Goal: Task Accomplishment & Management: Manage account settings

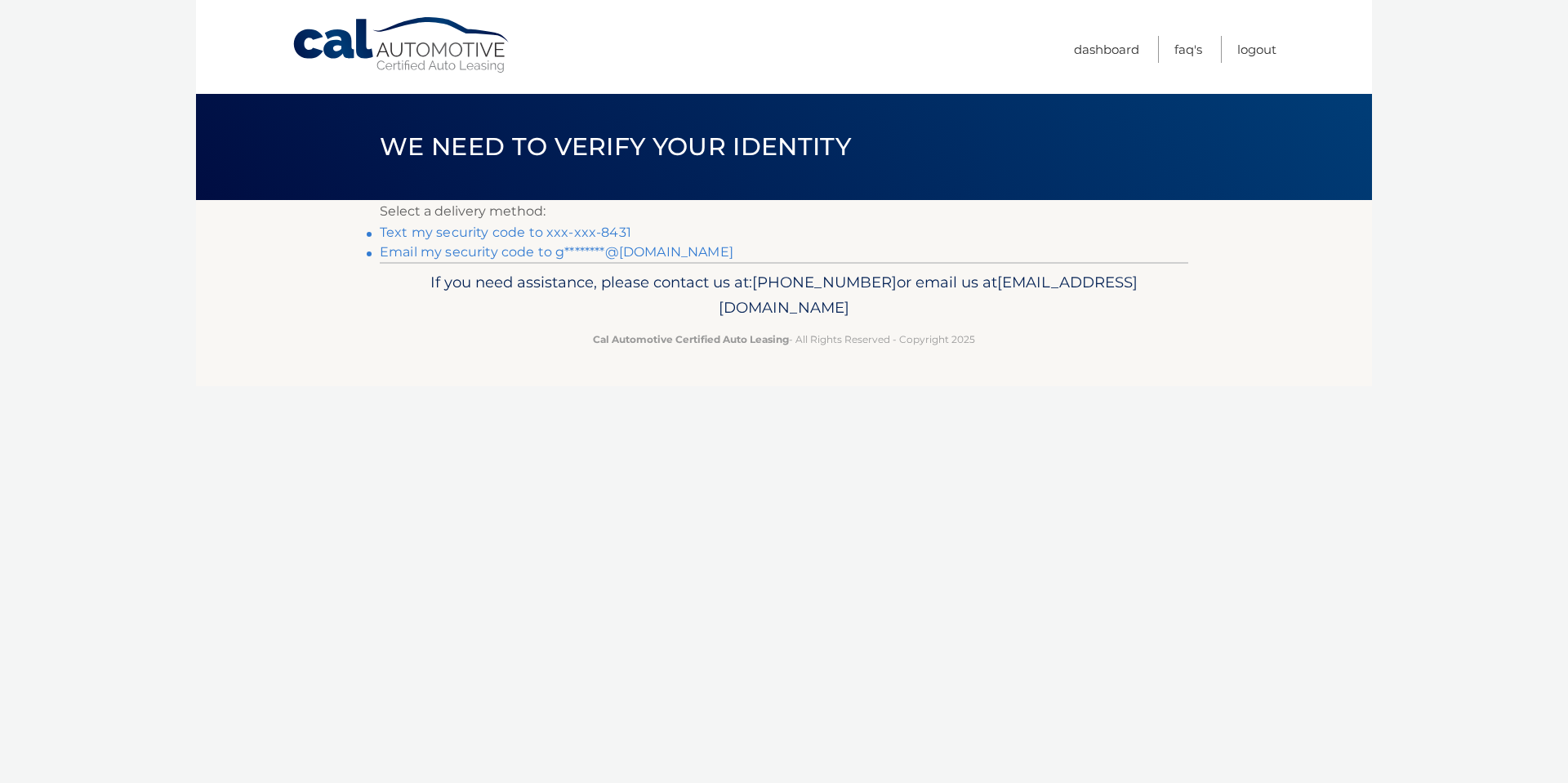
click at [581, 227] on link "Text my security code to xxx-xxx-8431" at bounding box center [505, 233] width 251 height 15
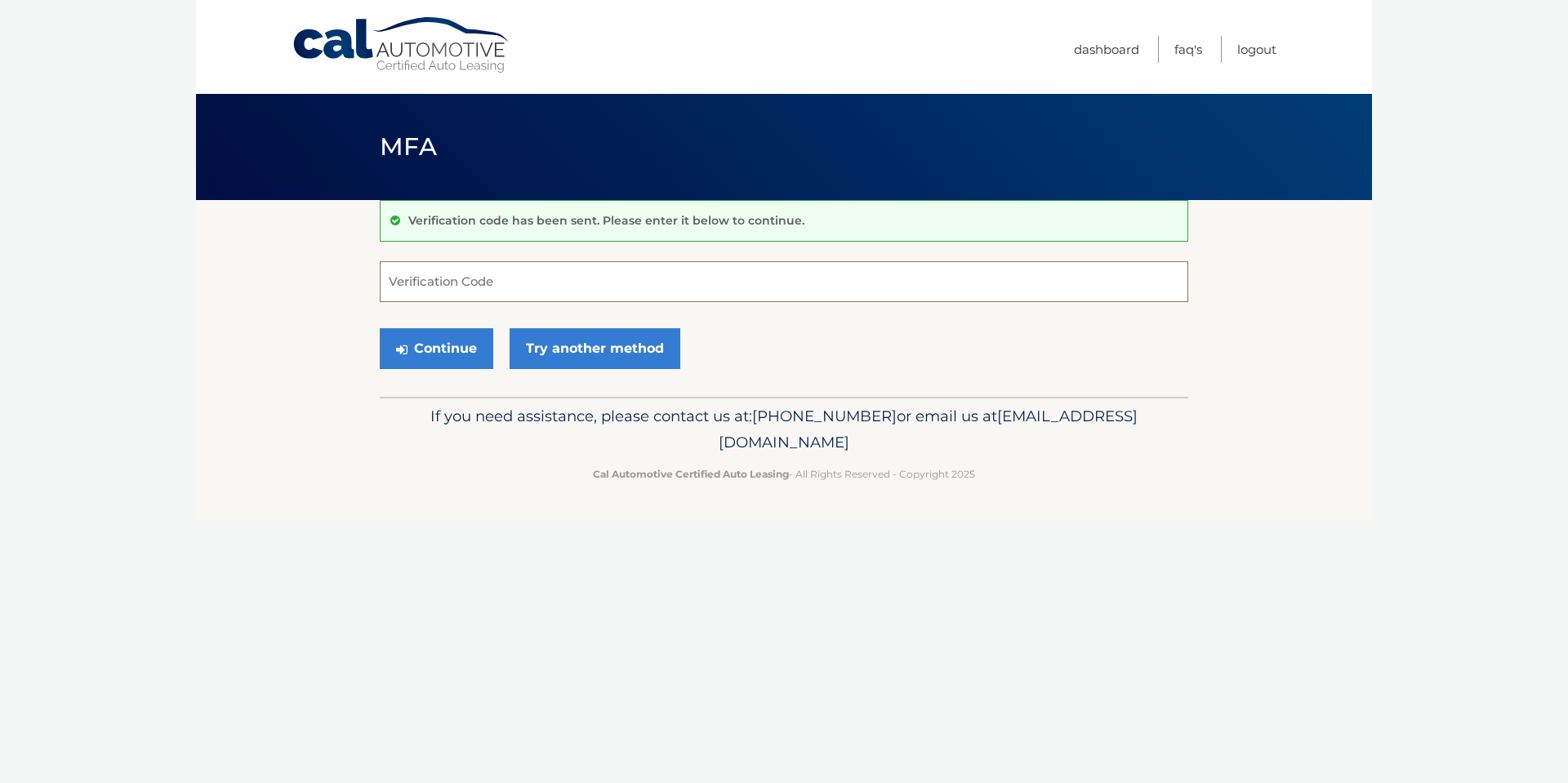
click at [577, 286] on input "Verification Code" at bounding box center [784, 282] width 808 height 41
type input "586053"
click at [457, 354] on button "Continue" at bounding box center [436, 348] width 113 height 41
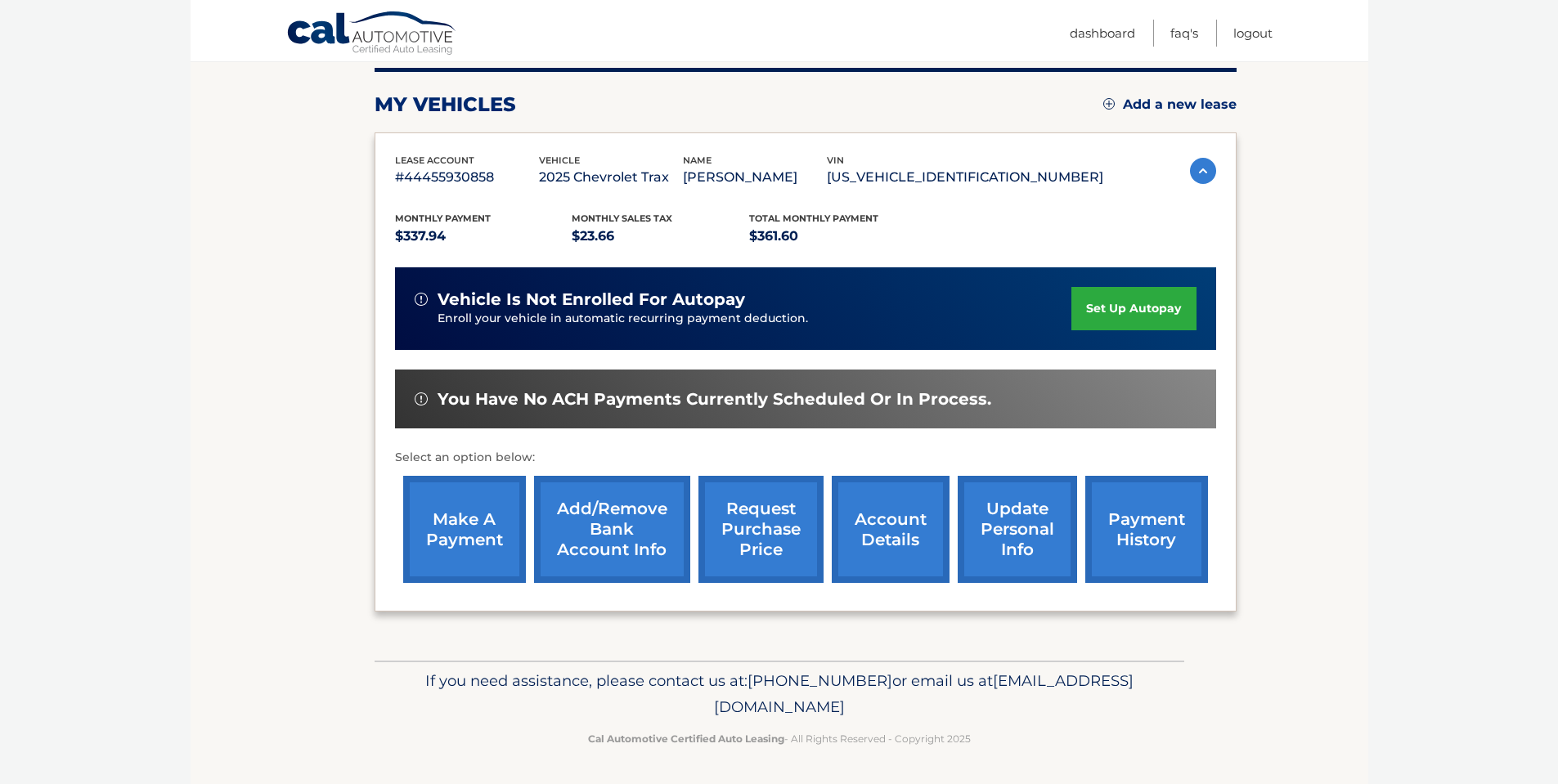
scroll to position [207, 0]
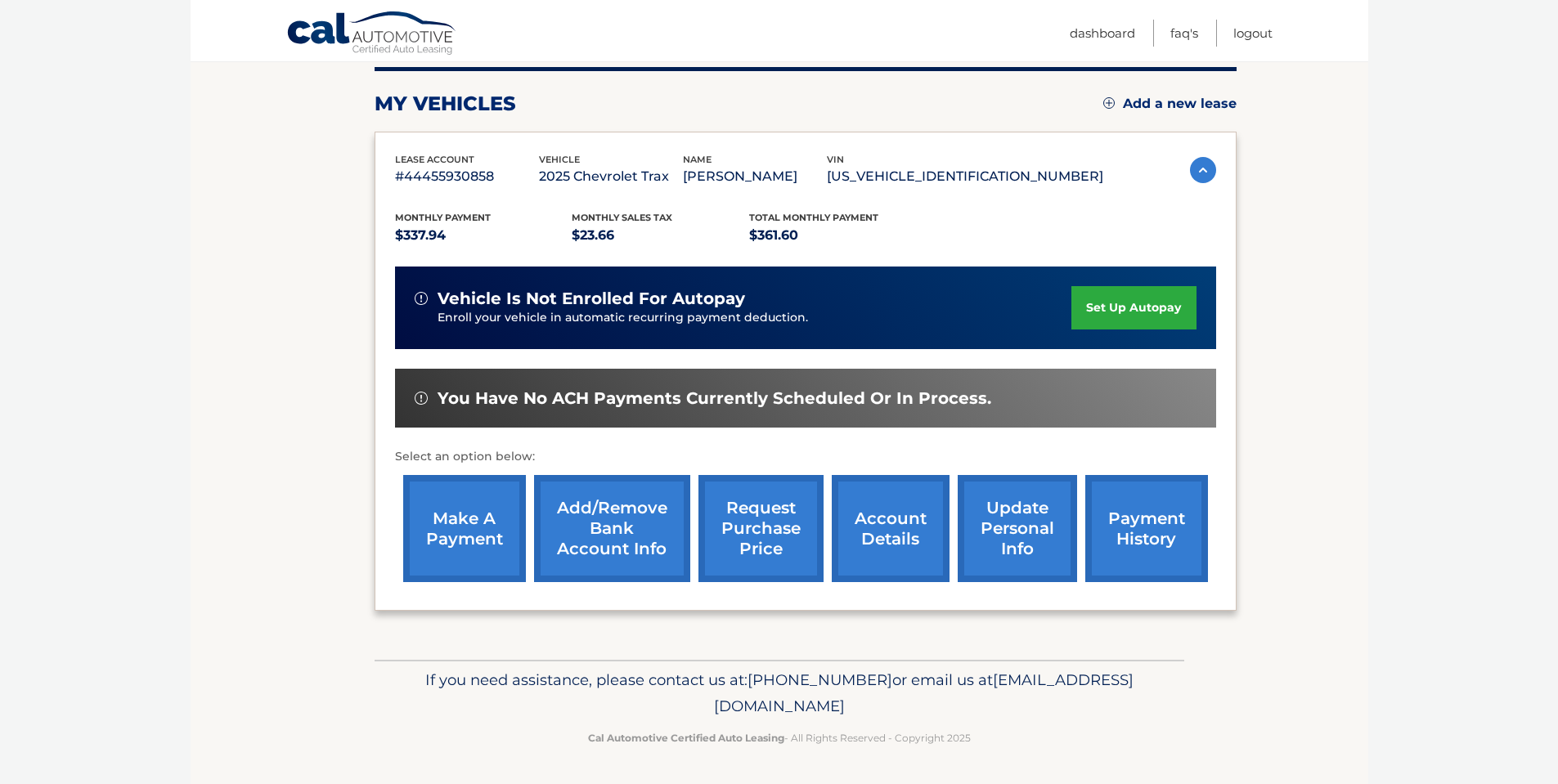
click at [1024, 526] on link "update personal info" at bounding box center [1018, 529] width 119 height 107
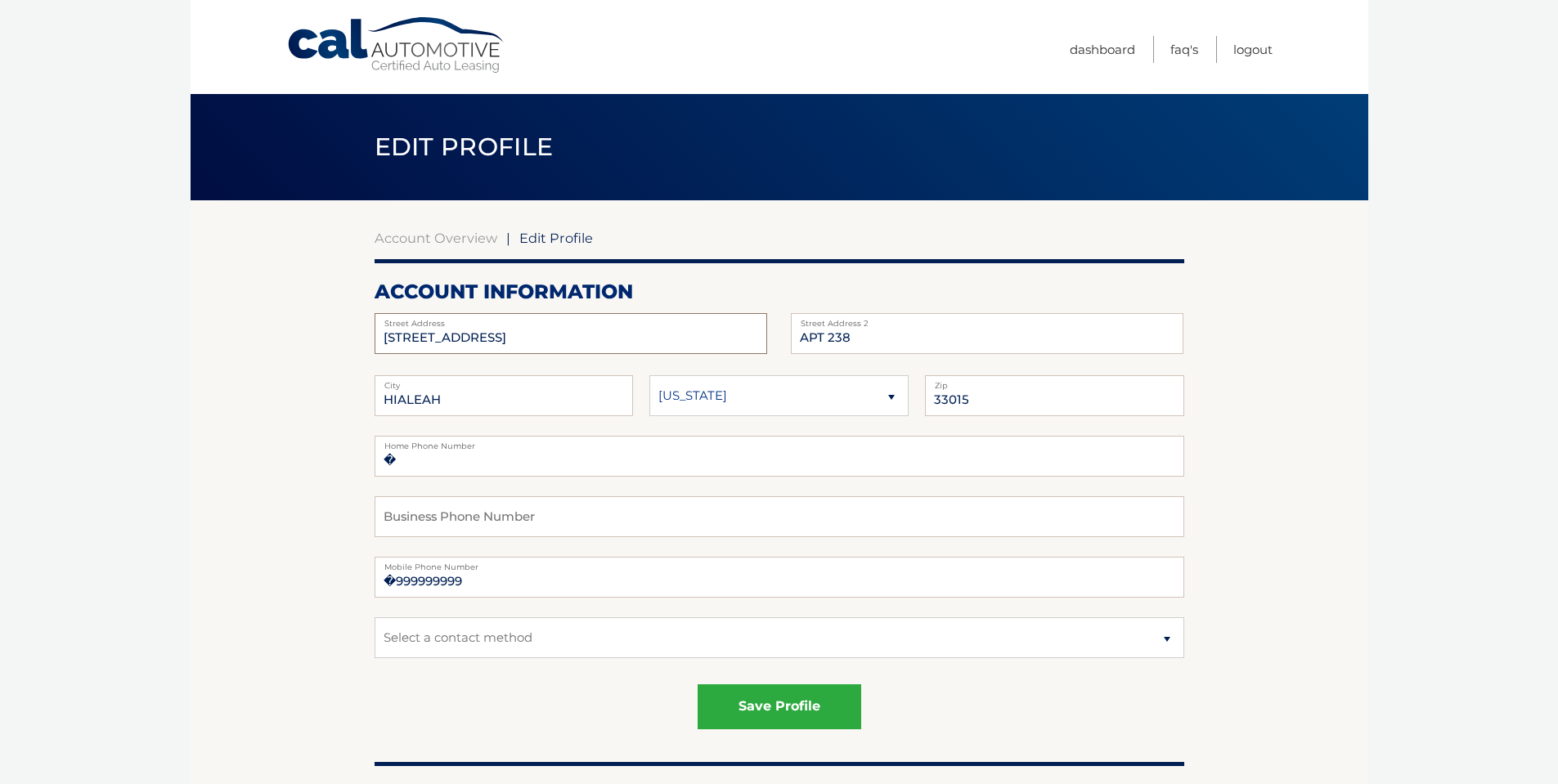
drag, startPoint x: 537, startPoint y: 340, endPoint x: 221, endPoint y: 322, distance: 316.5
type input "161 W 28th ST"
click at [858, 334] on input "APT 238" at bounding box center [987, 334] width 392 height 41
type input "APT 6"
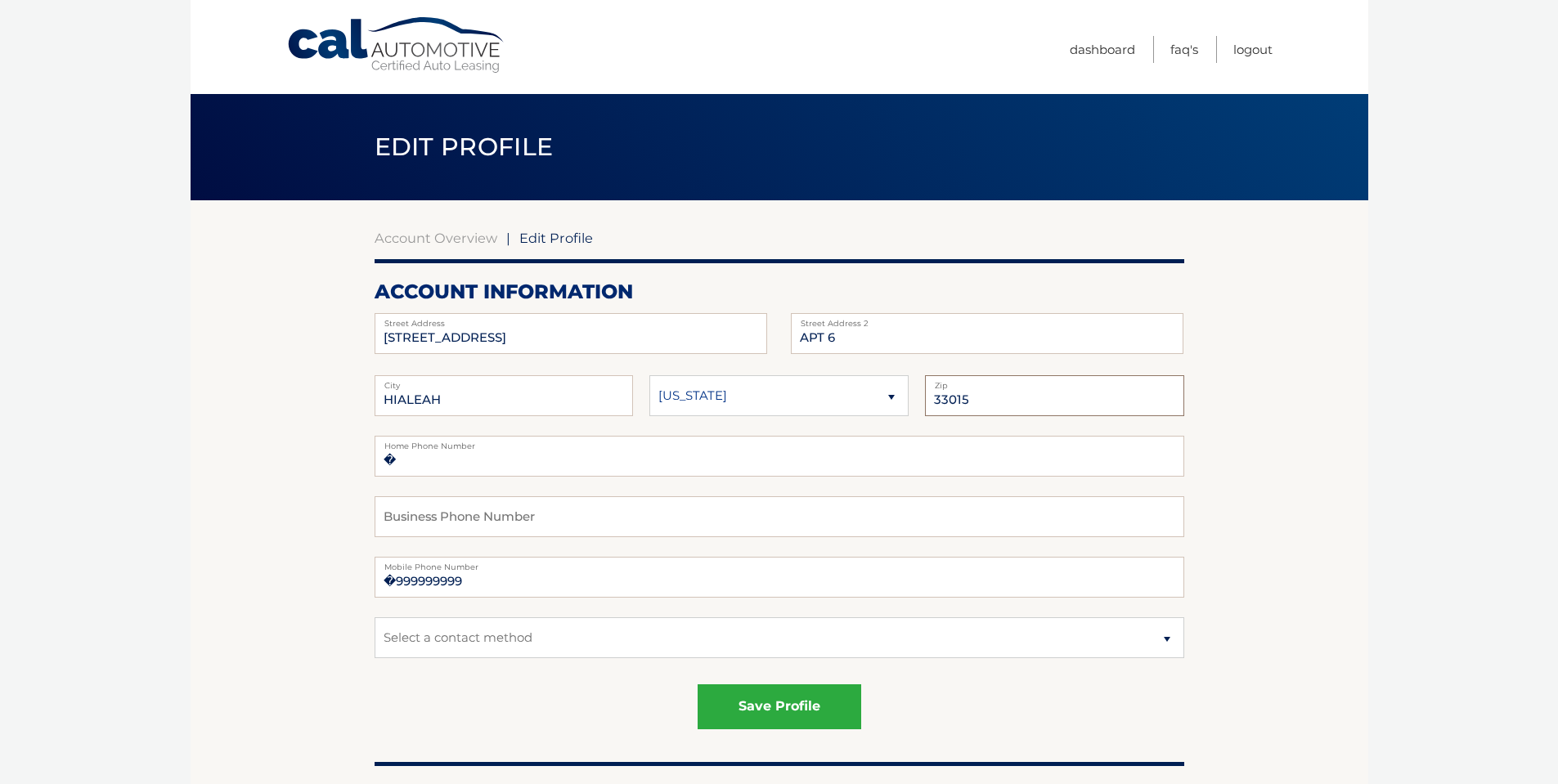
click at [1011, 397] on input "33015" at bounding box center [1055, 396] width 259 height 41
type input "33010"
click at [484, 578] on input "�999999999" at bounding box center [779, 578] width 810 height 41
type input "�"
type input "7863488431"
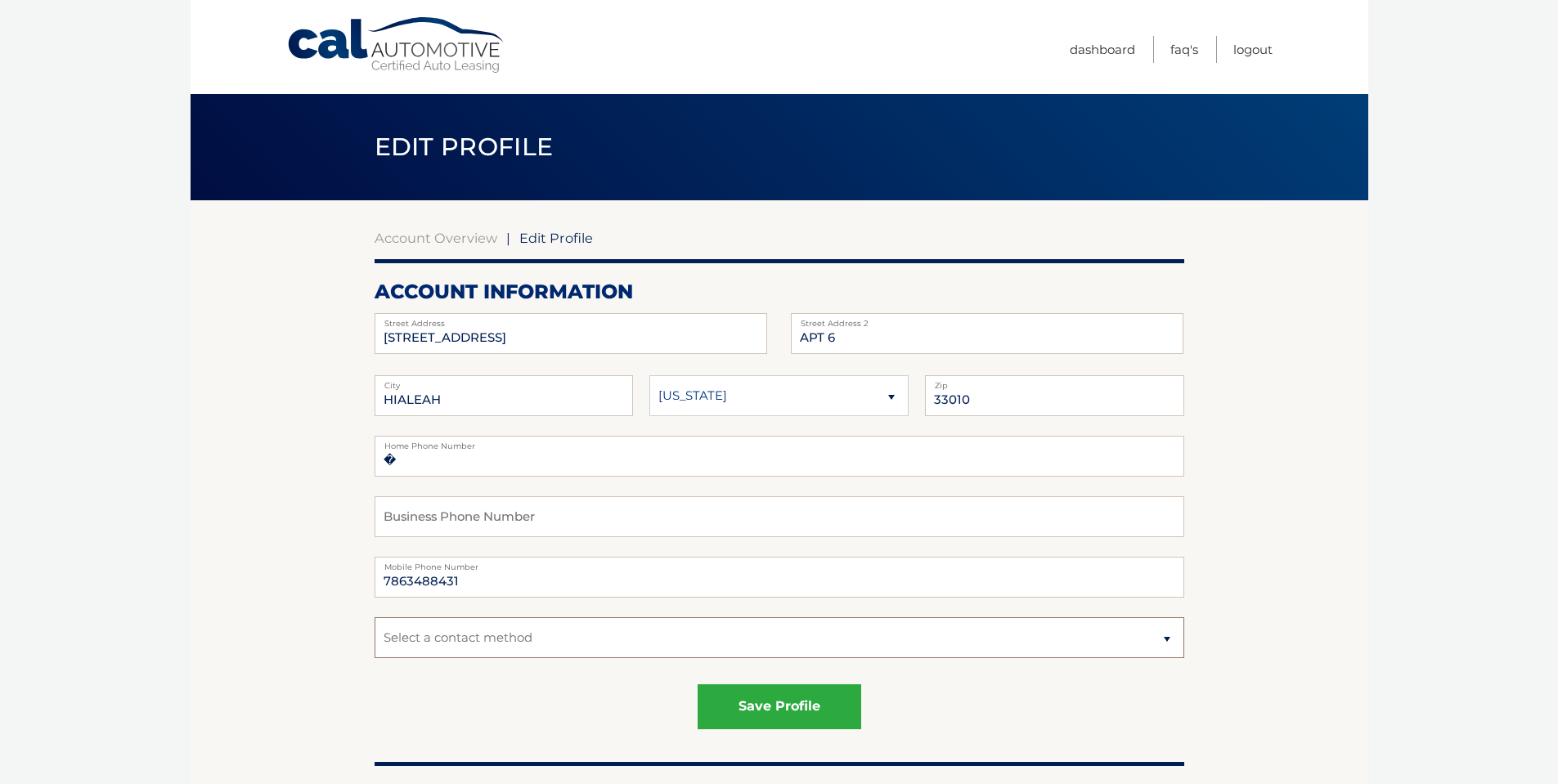
click at [1165, 643] on select "Select a contact method Mobile Home" at bounding box center [779, 638] width 810 height 41
select select "1"
click at [375, 618] on select "Select a contact method Mobile Home" at bounding box center [779, 638] width 810 height 41
click at [785, 709] on button "save profile" at bounding box center [780, 706] width 164 height 45
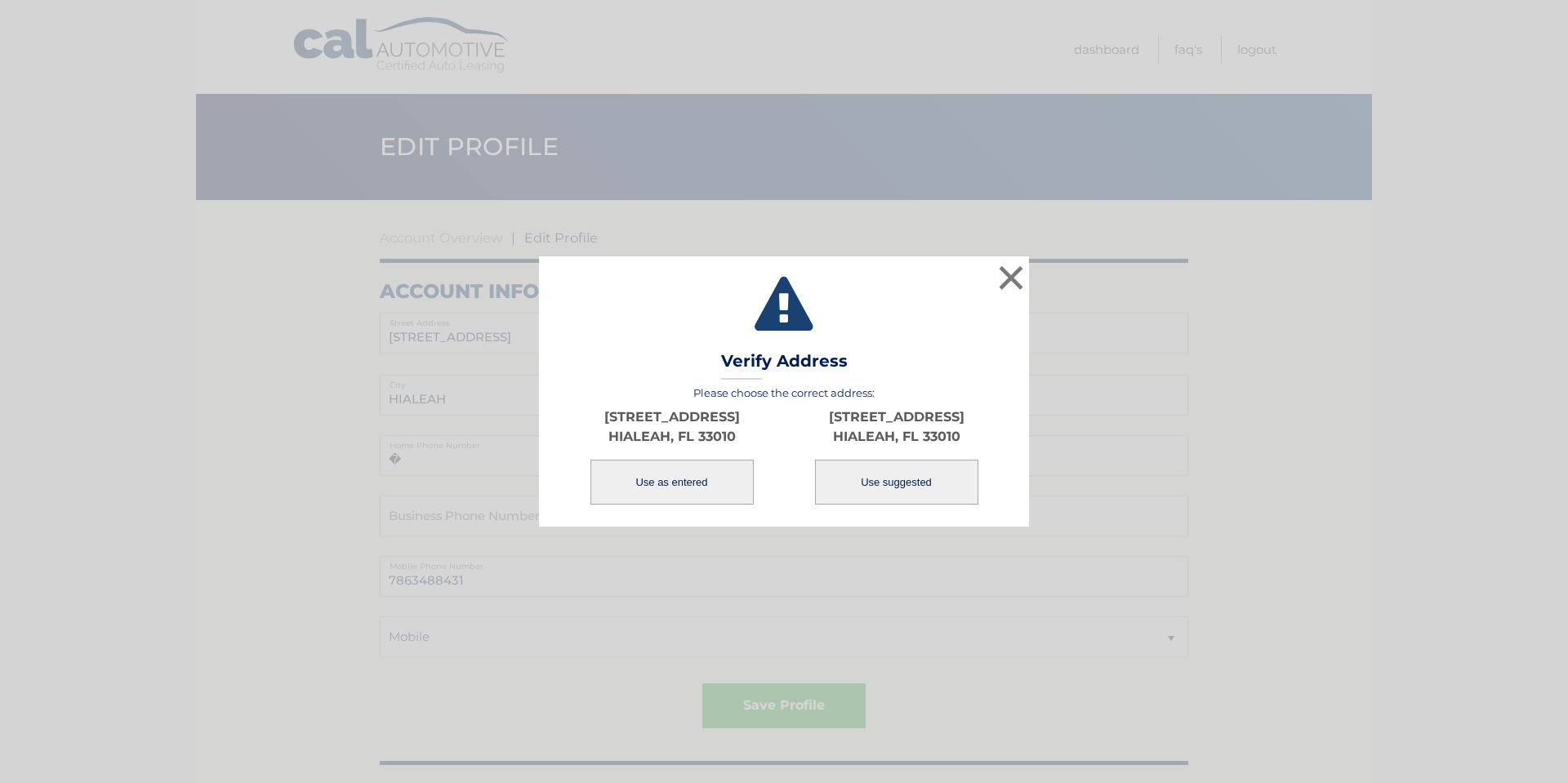
click at [892, 476] on button "Use suggested" at bounding box center [897, 482] width 164 height 45
type input "161 W 28TH ST"
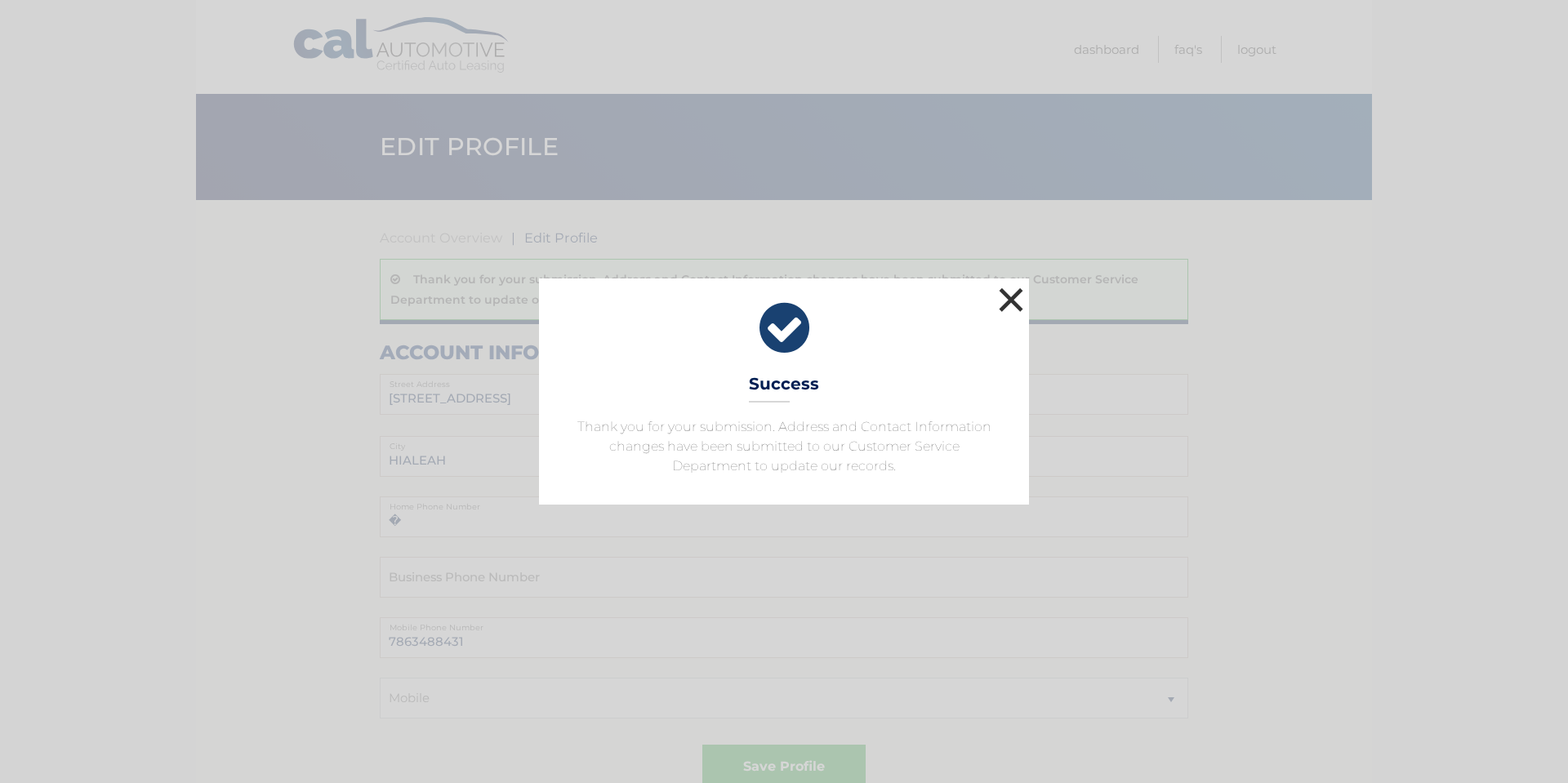
click at [1008, 302] on button "×" at bounding box center [1011, 300] width 32 height 32
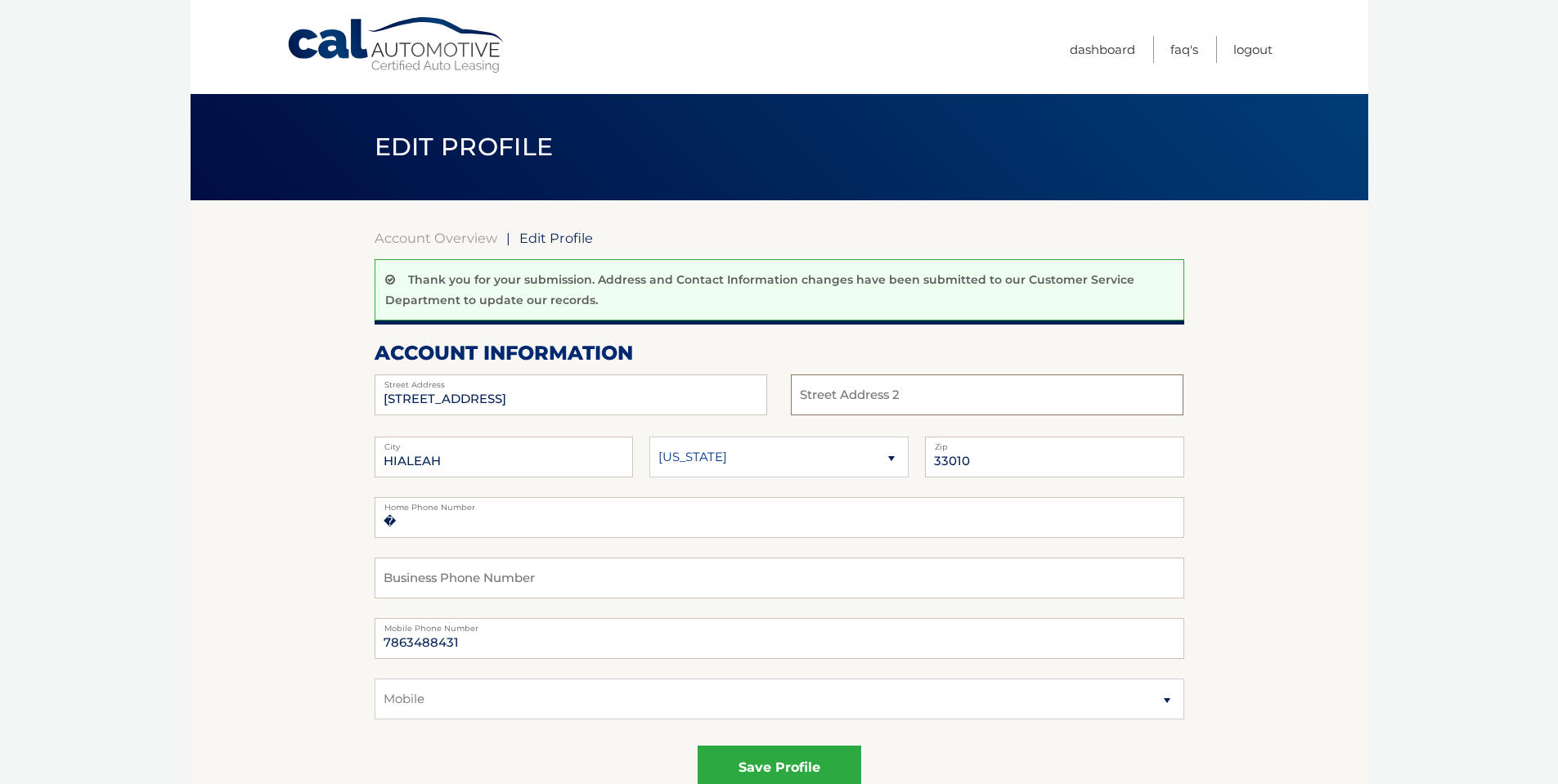
click at [881, 399] on input "text" at bounding box center [987, 395] width 392 height 41
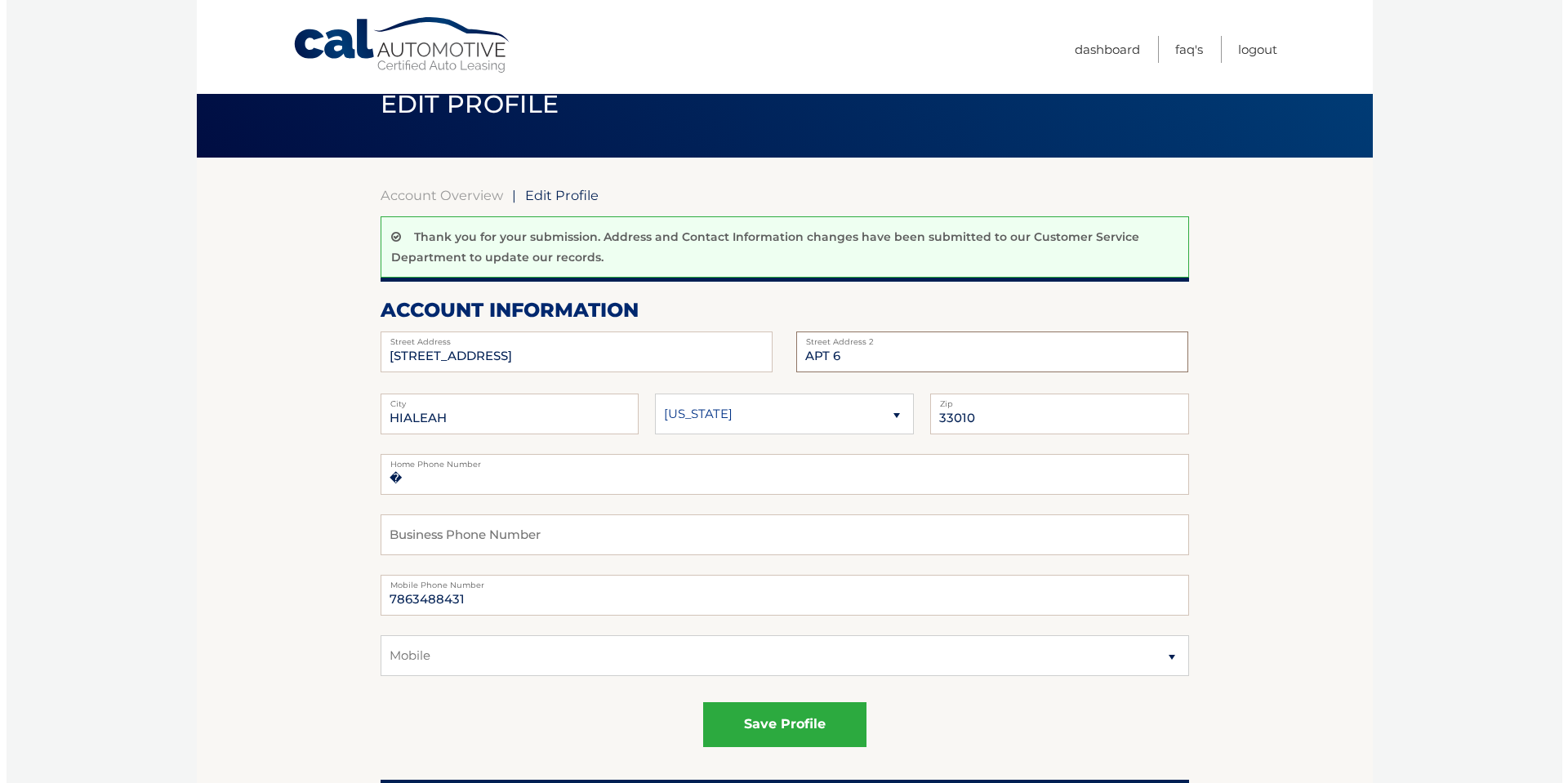
scroll to position [82, 0]
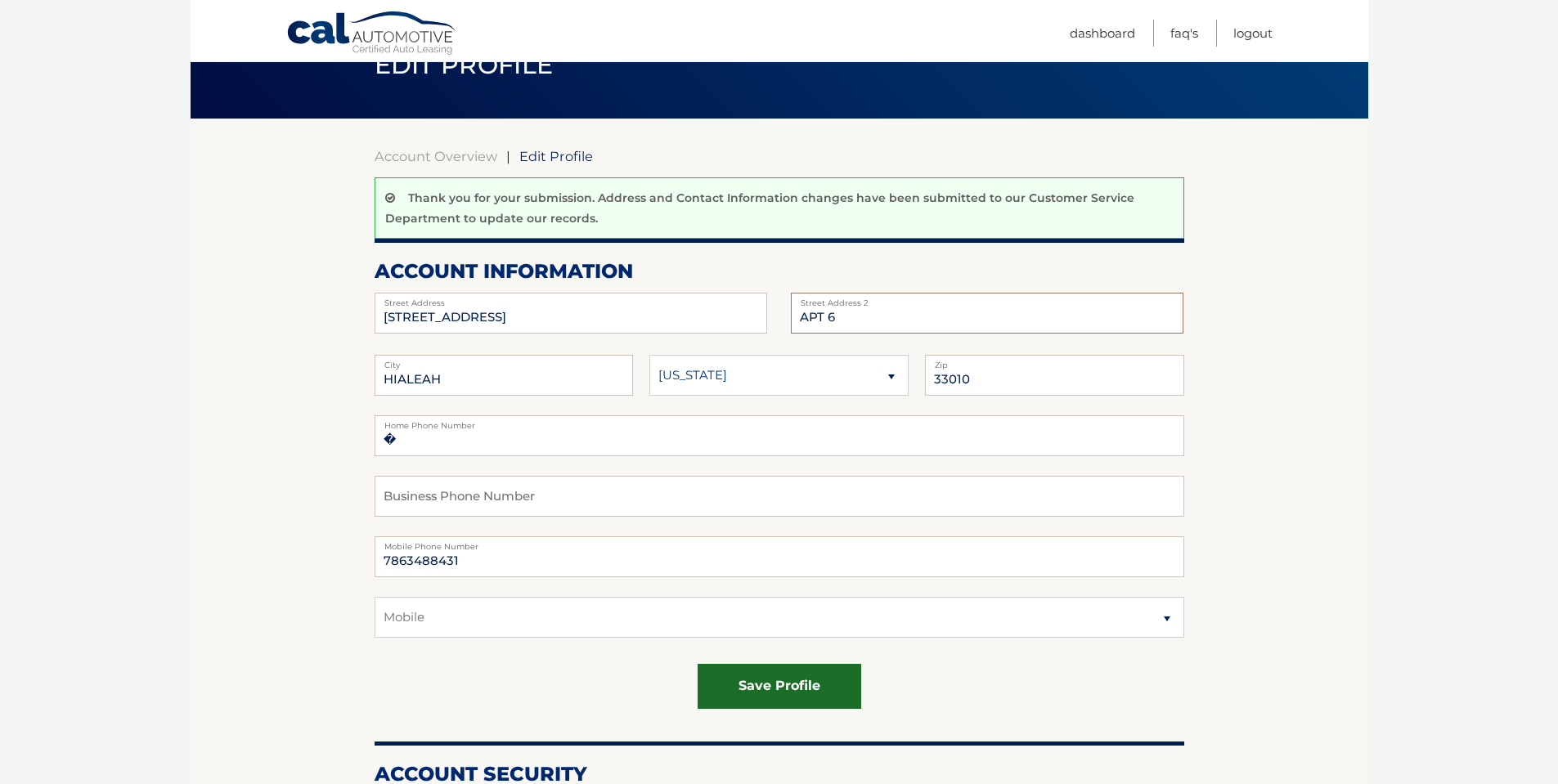
type input "APT 6"
click at [786, 692] on button "save profile" at bounding box center [780, 686] width 164 height 45
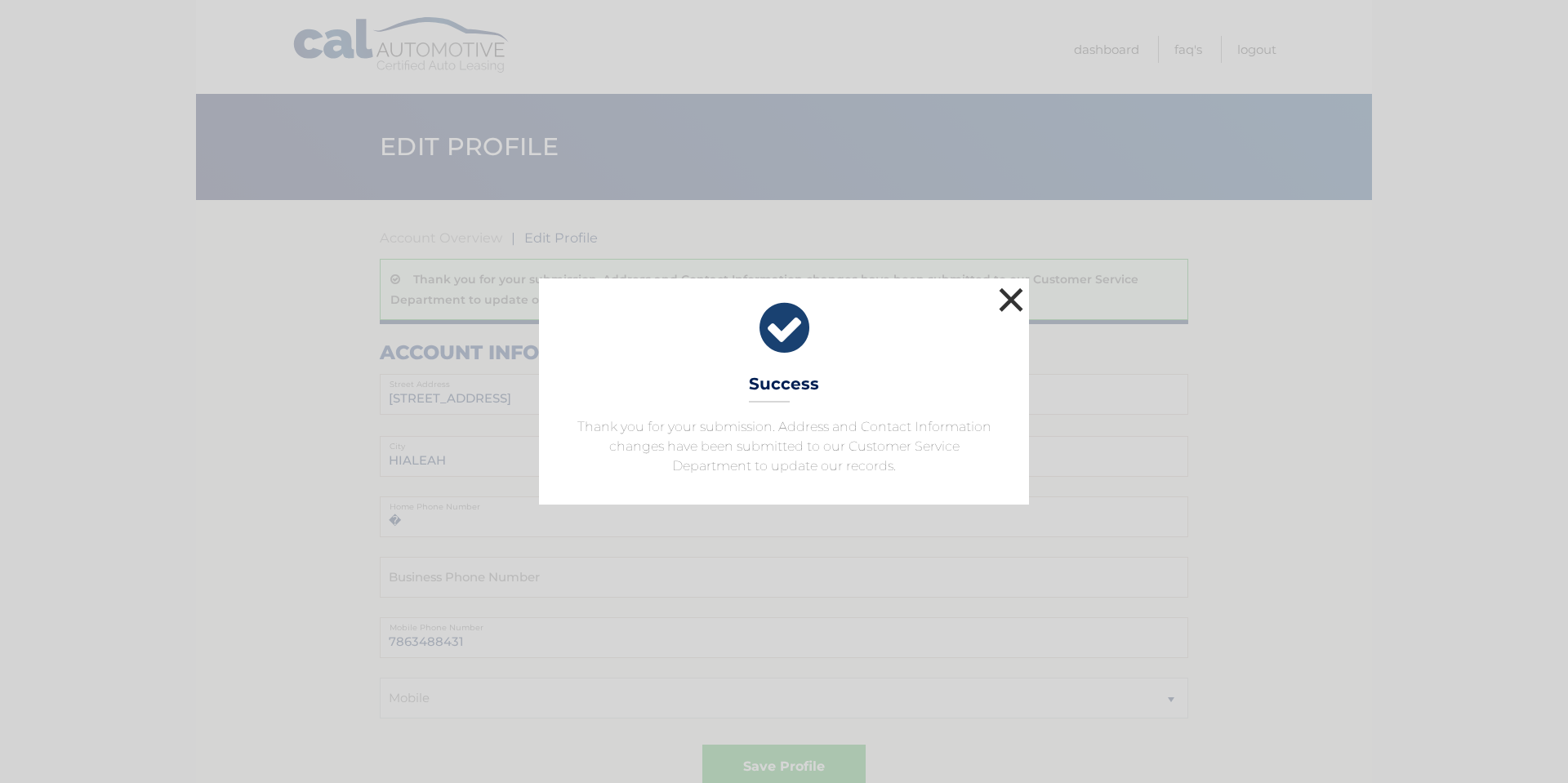
click at [1005, 306] on button "×" at bounding box center [1011, 300] width 32 height 32
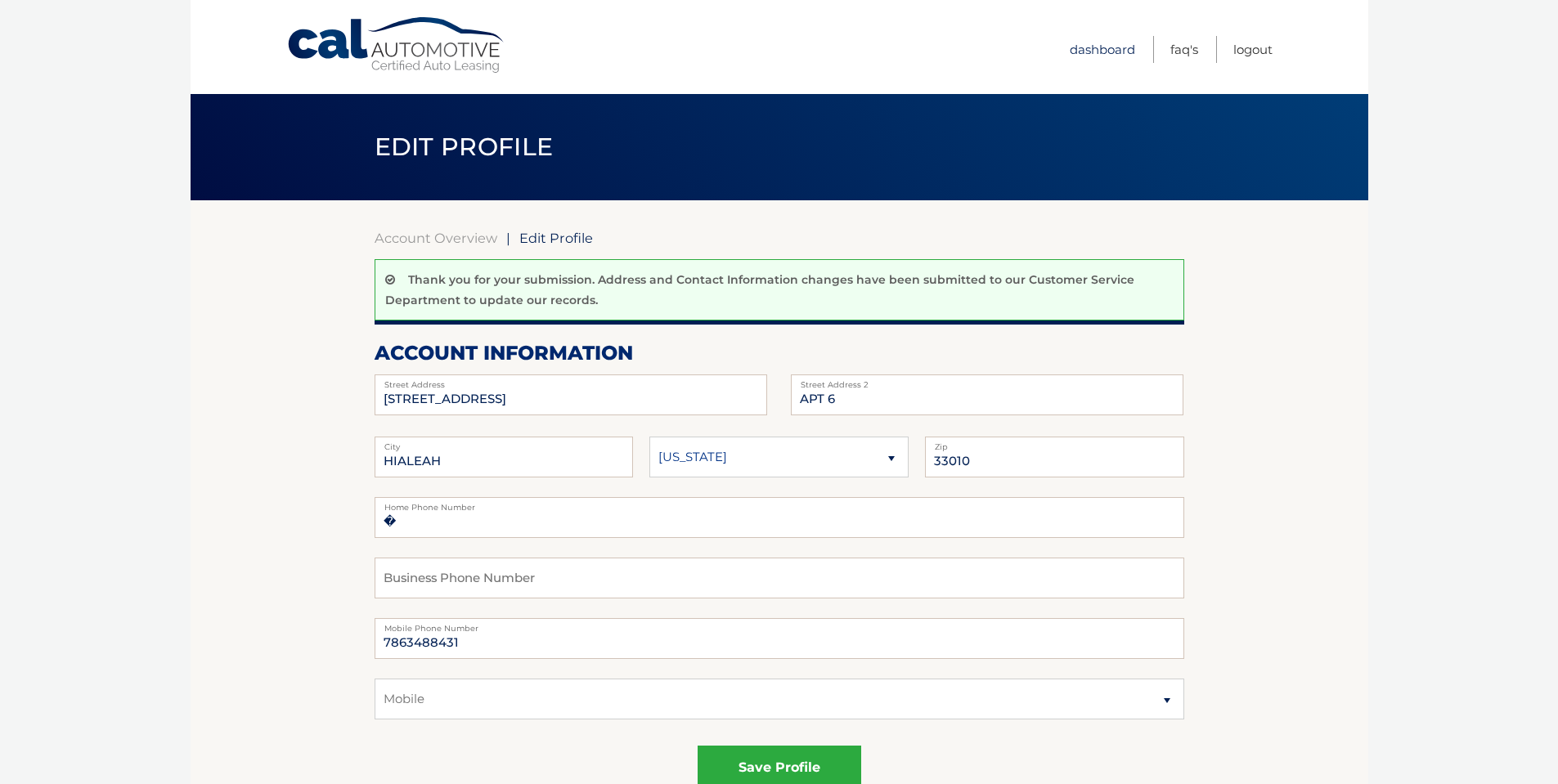
click at [1096, 45] on link "Dashboard" at bounding box center [1102, 49] width 66 height 27
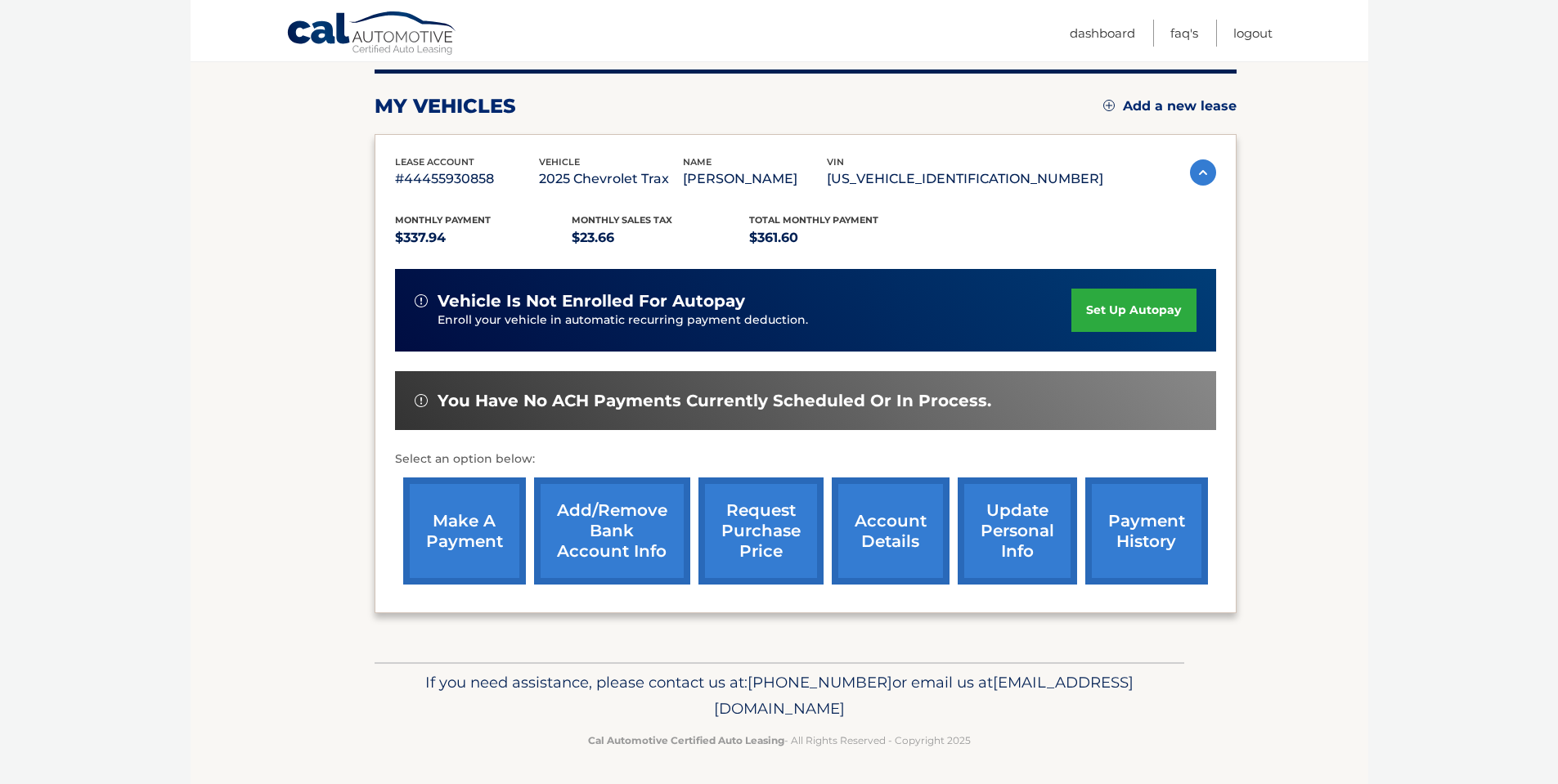
scroll to position [207, 0]
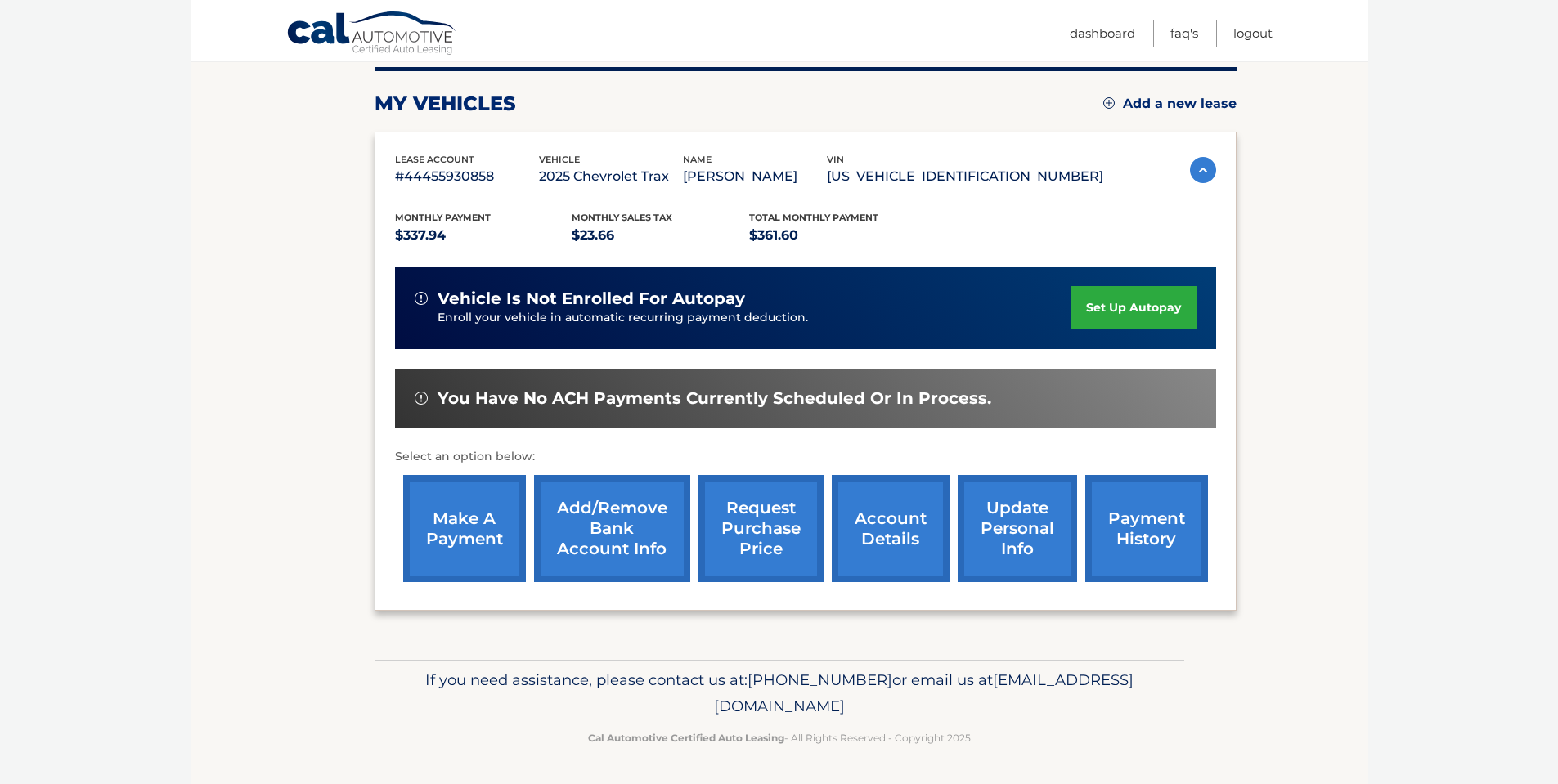
click at [480, 522] on link "make a payment" at bounding box center [465, 529] width 123 height 107
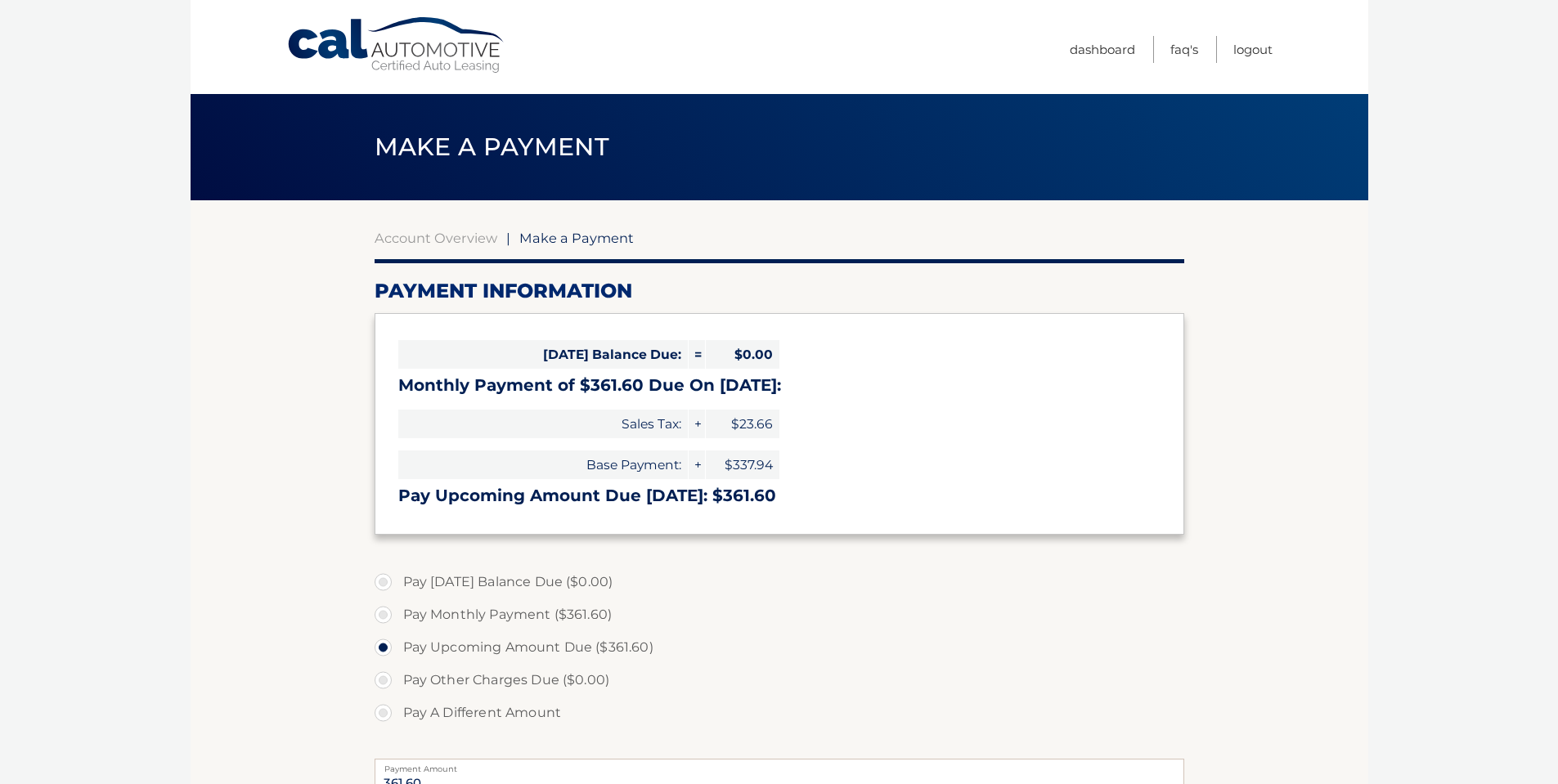
select select "MzFjZTAwZjctNjc3Ni00ZWU4LTlmYTUtY2ZiZTlmYmQ1ZDYy"
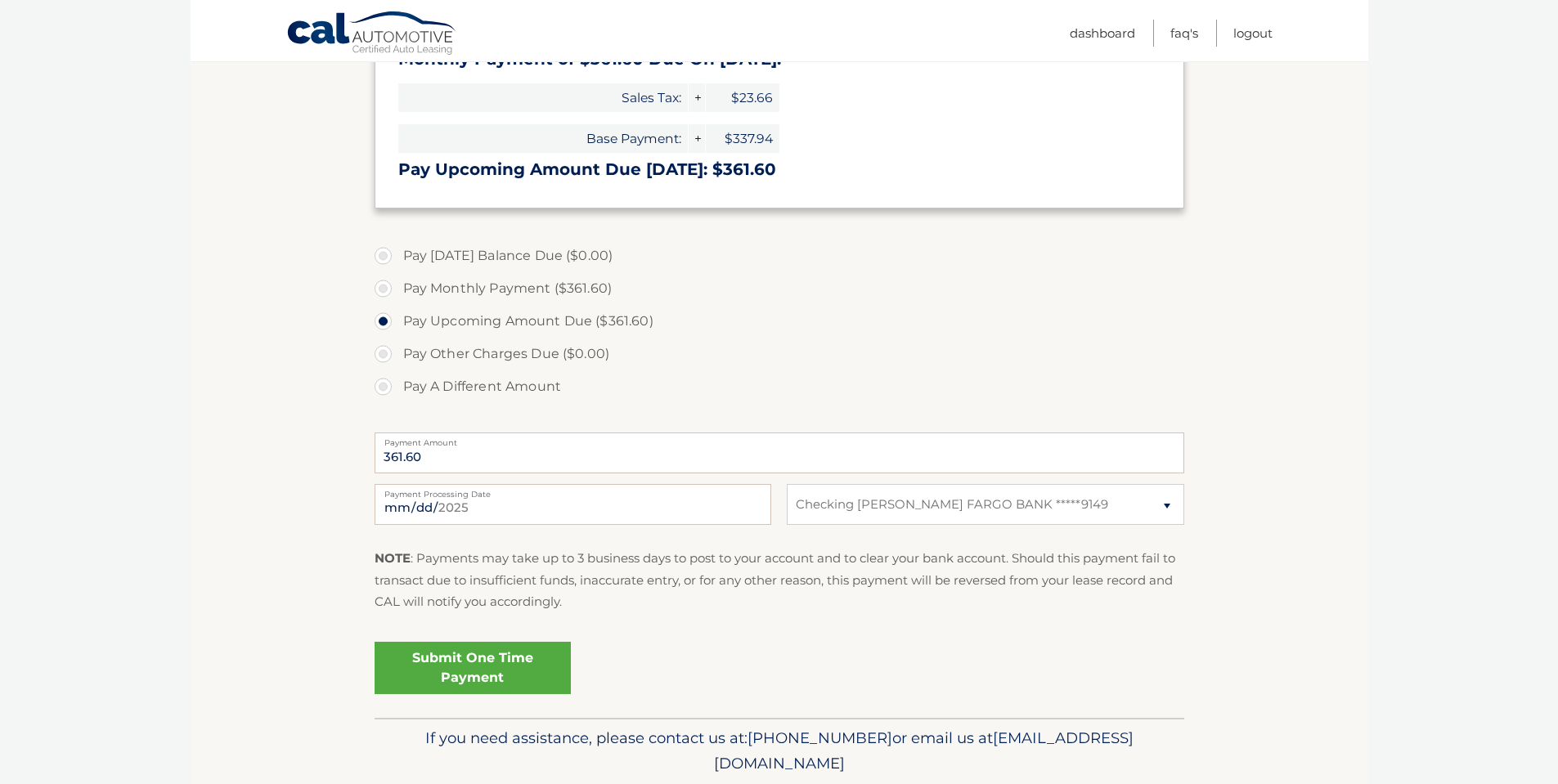
scroll to position [327, 0]
click at [485, 504] on input "[DATE]" at bounding box center [573, 504] width 397 height 41
type input "[DATE]"
click at [293, 542] on section "Account Overview | Make a Payment Payment Information [DATE] Balance Due: = $0.…" at bounding box center [779, 294] width 1177 height 844
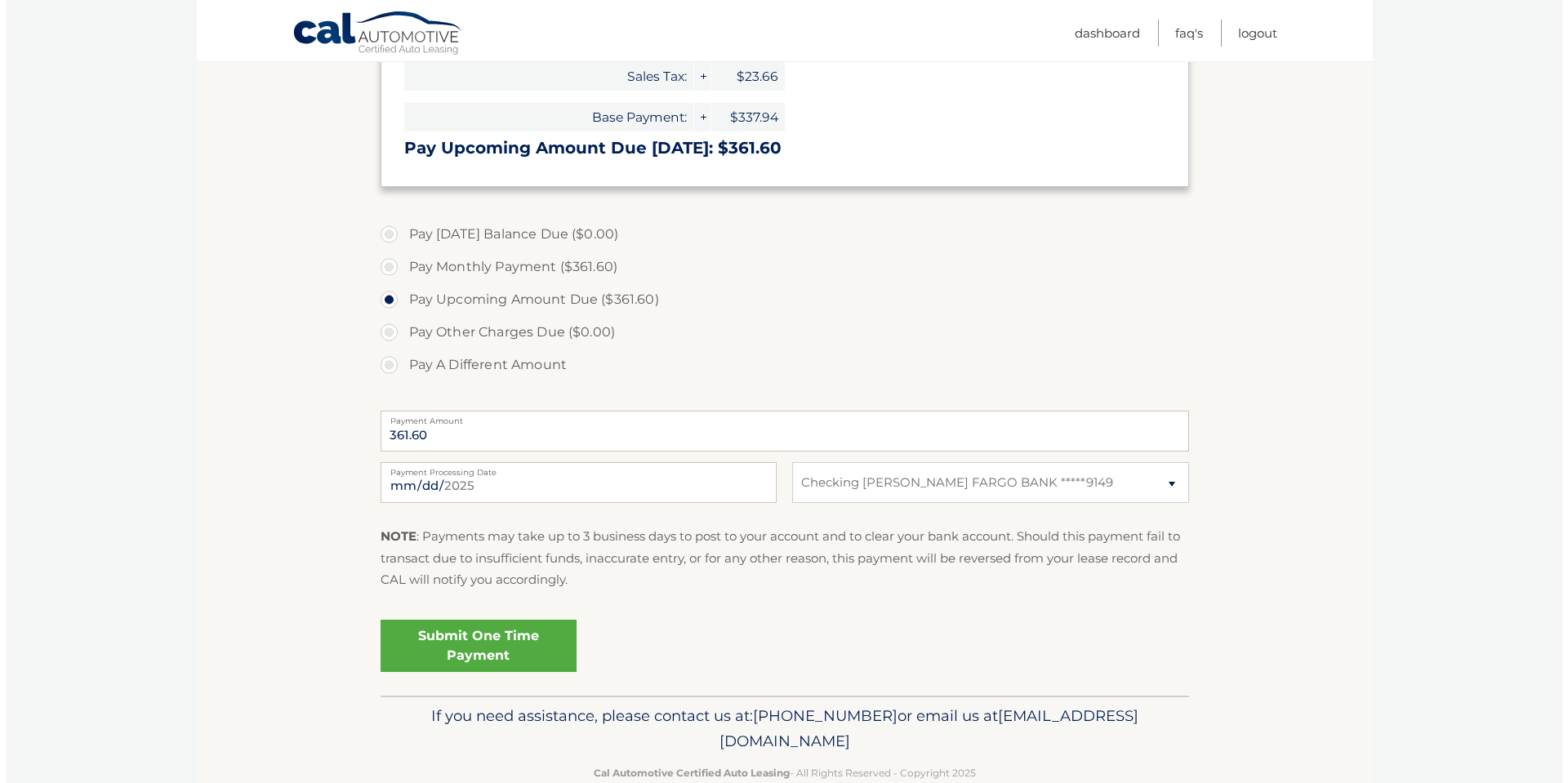
scroll to position [384, 0]
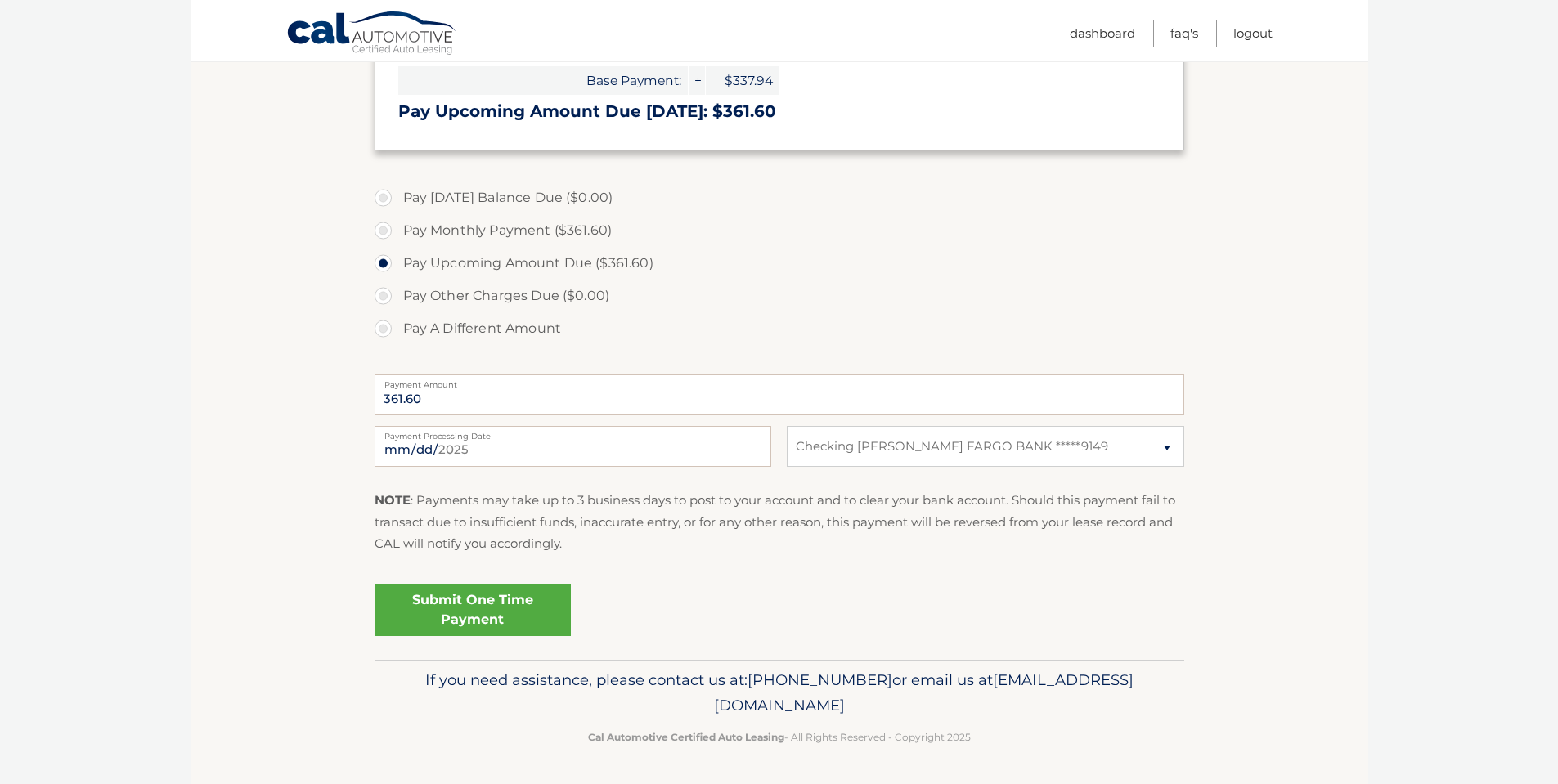
click at [474, 607] on link "Submit One Time Payment" at bounding box center [473, 609] width 196 height 52
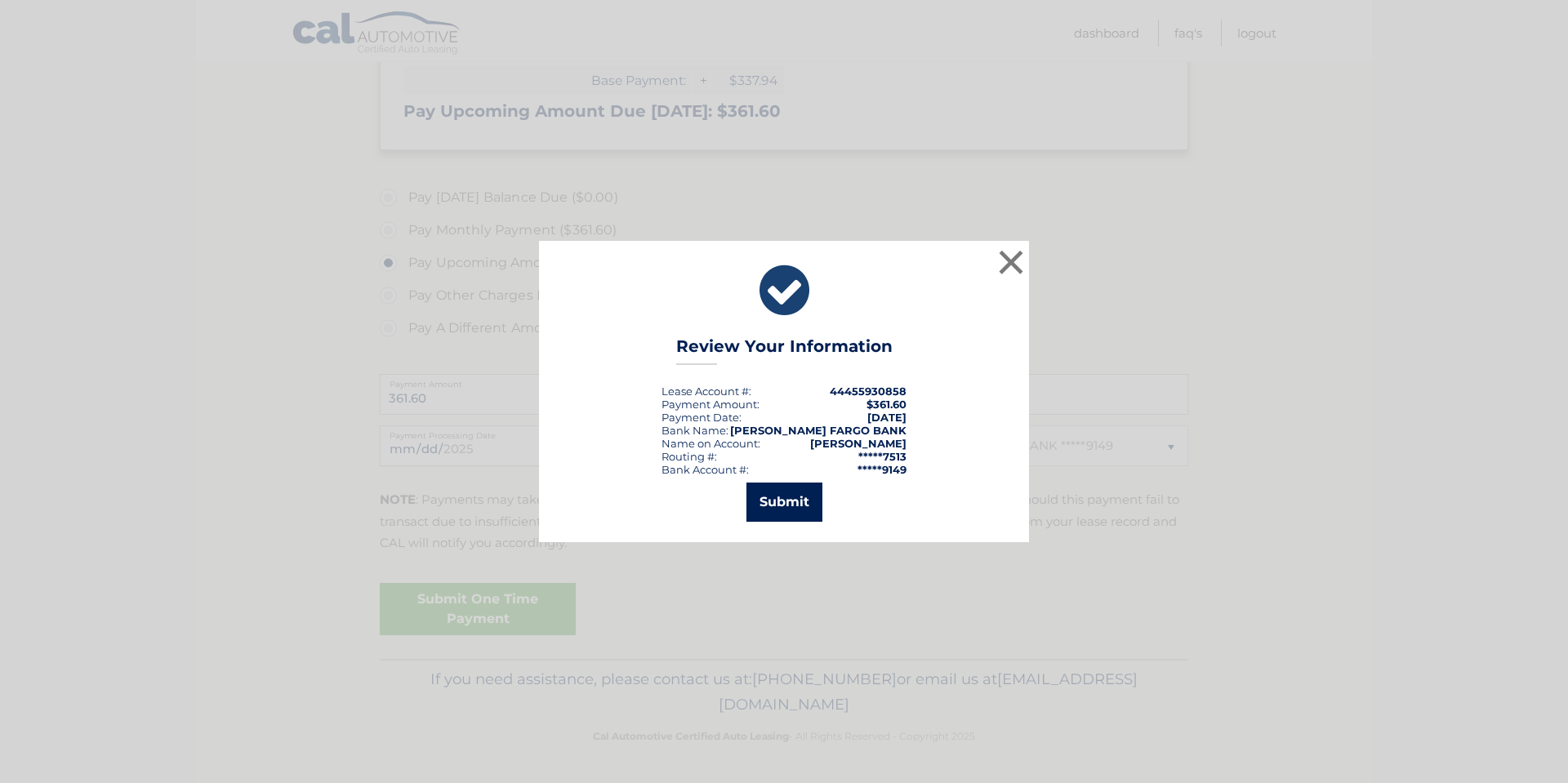
click at [795, 498] on button "Submit" at bounding box center [784, 503] width 76 height 39
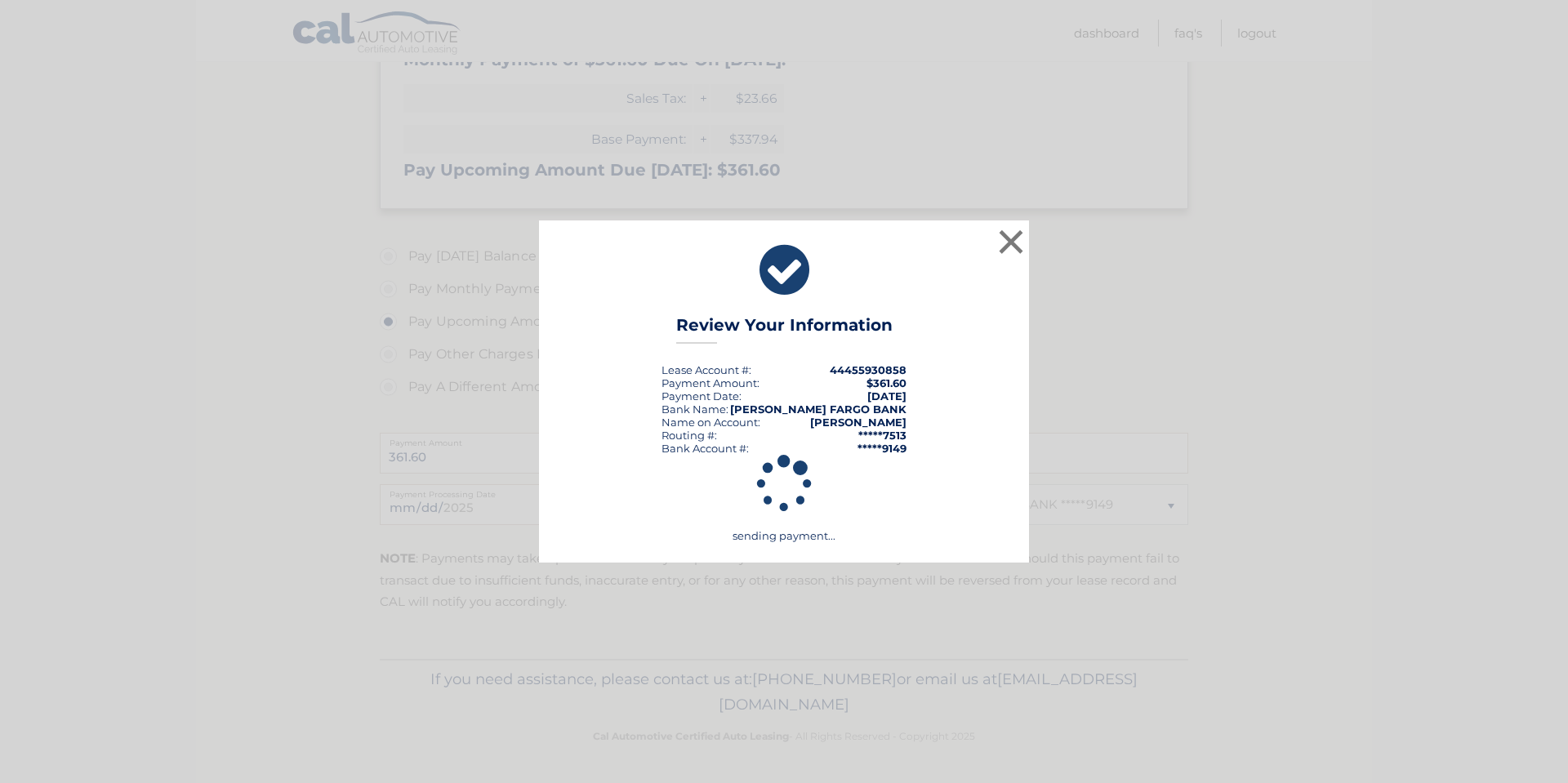
scroll to position [325, 0]
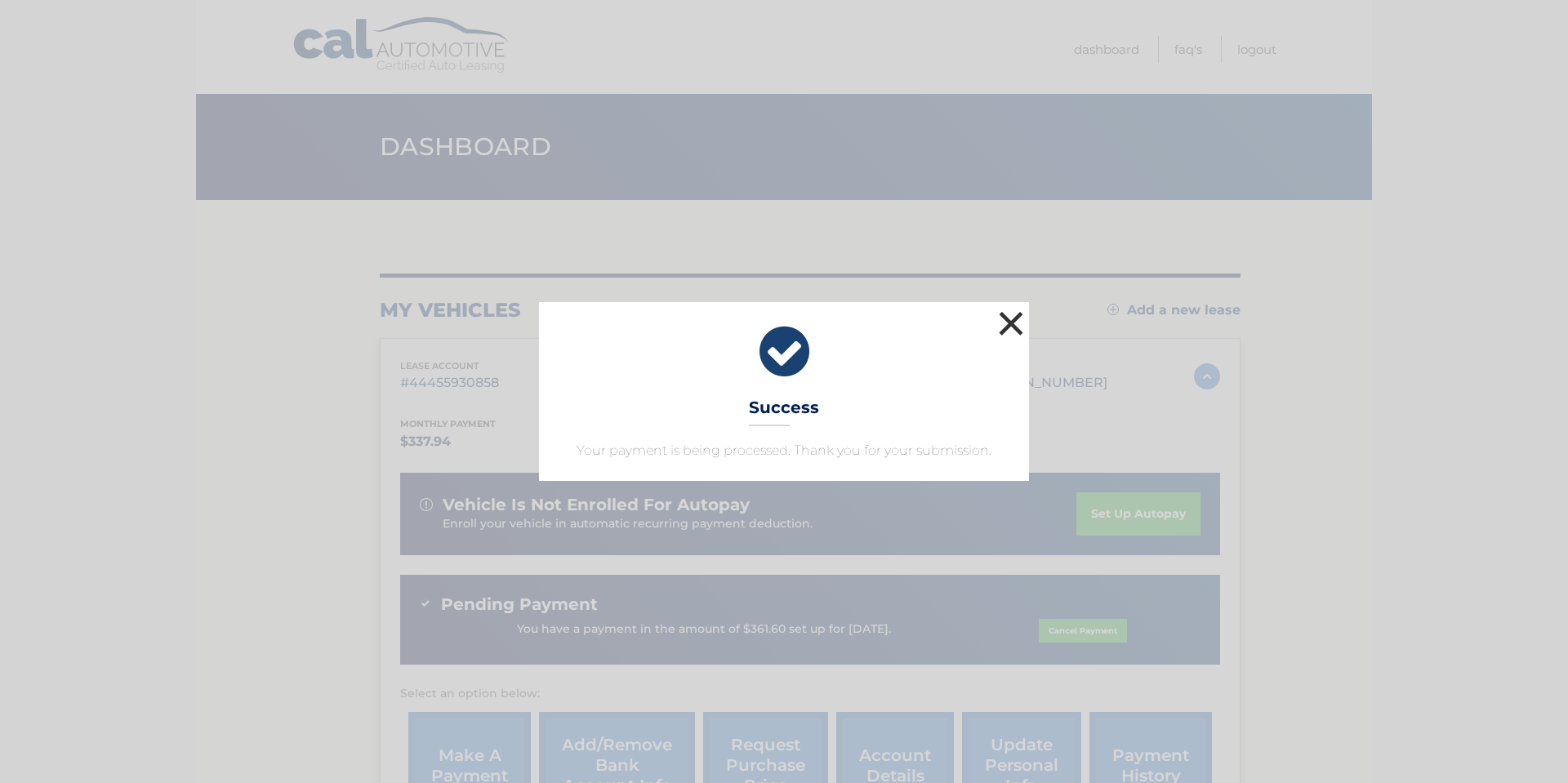
click at [1002, 322] on button "×" at bounding box center [1011, 323] width 32 height 32
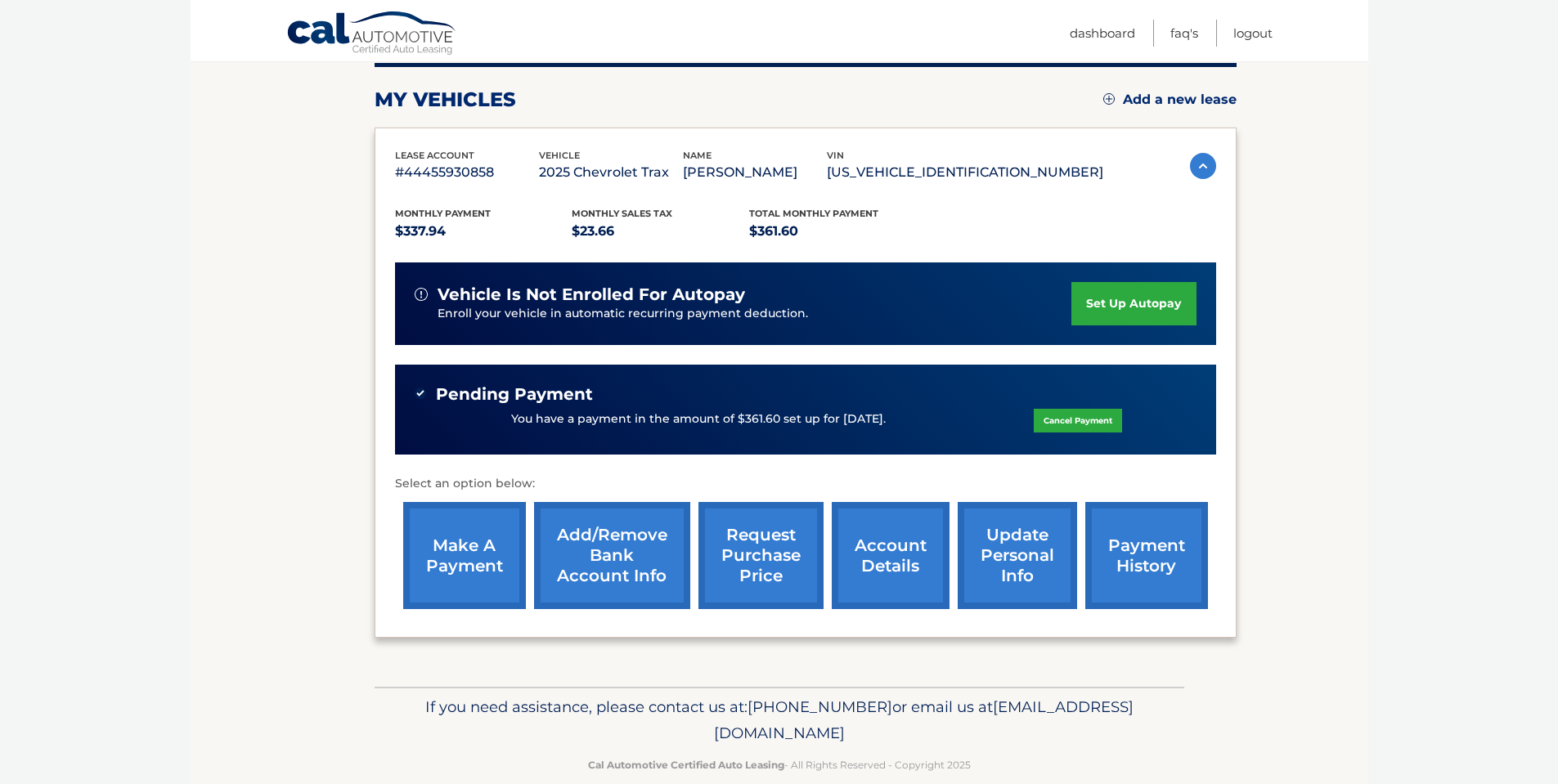
scroll to position [238, 0]
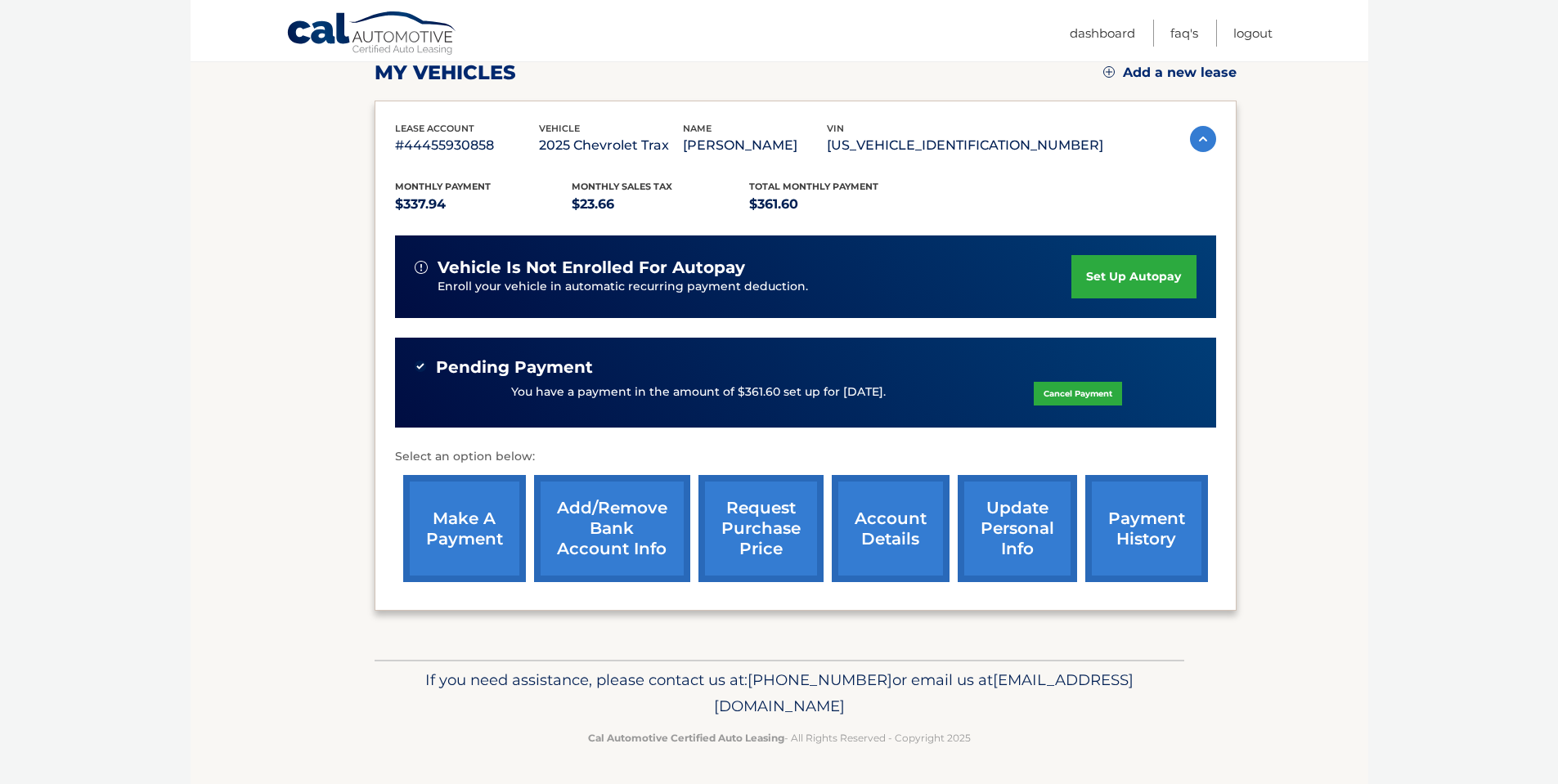
click at [899, 521] on link "account details" at bounding box center [891, 529] width 118 height 107
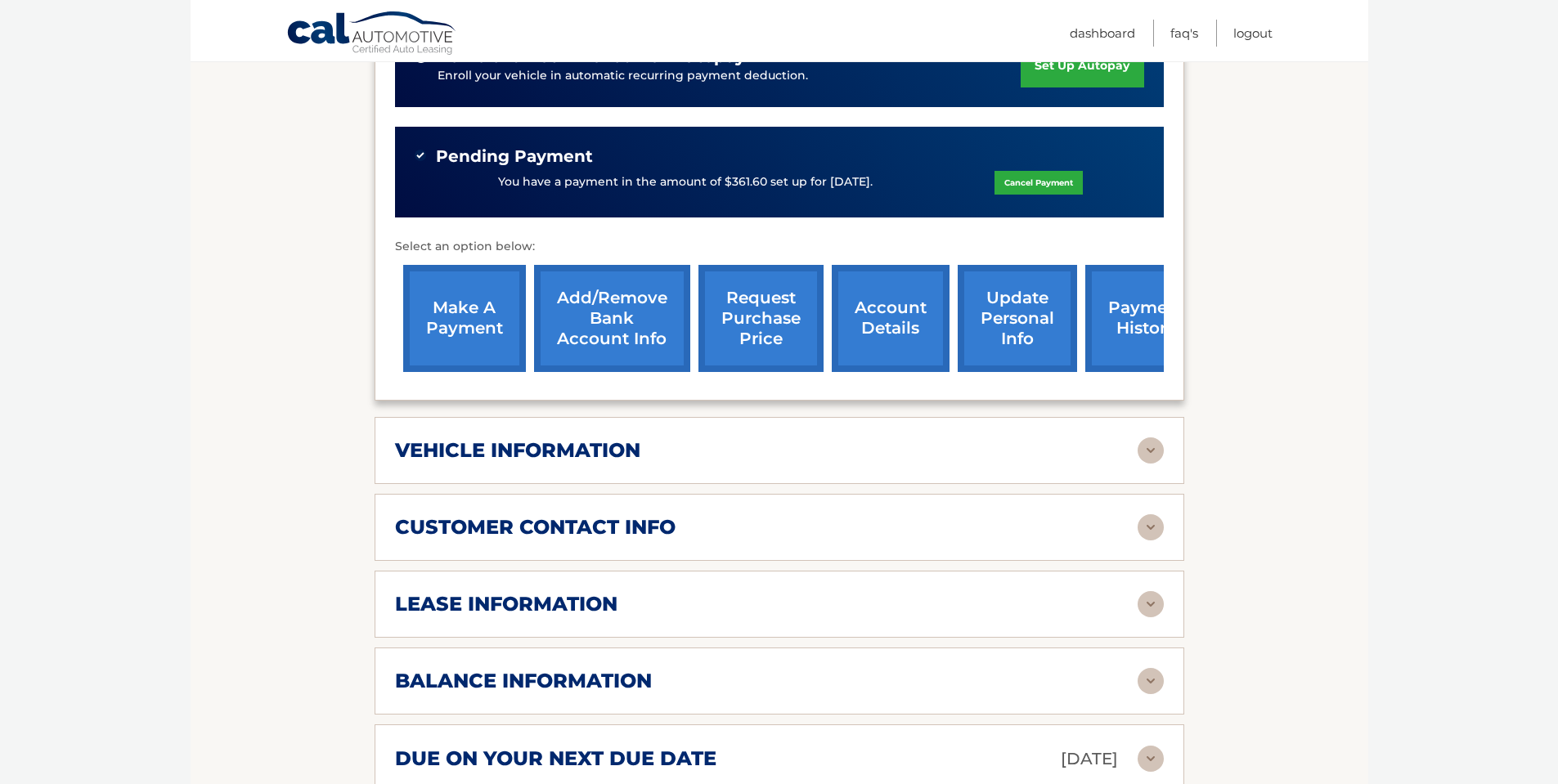
scroll to position [572, 0]
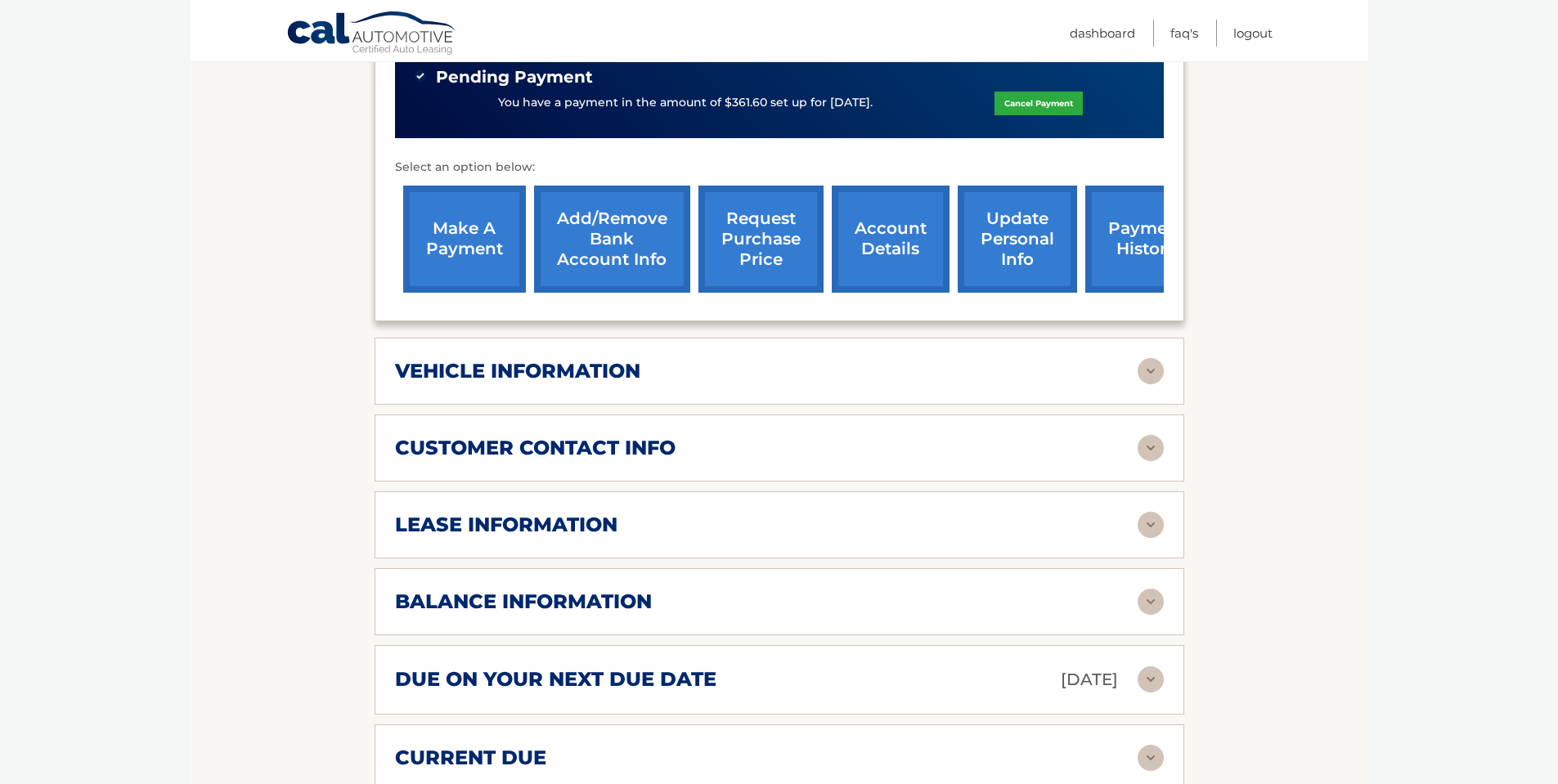
click at [1144, 435] on img at bounding box center [1150, 448] width 26 height 26
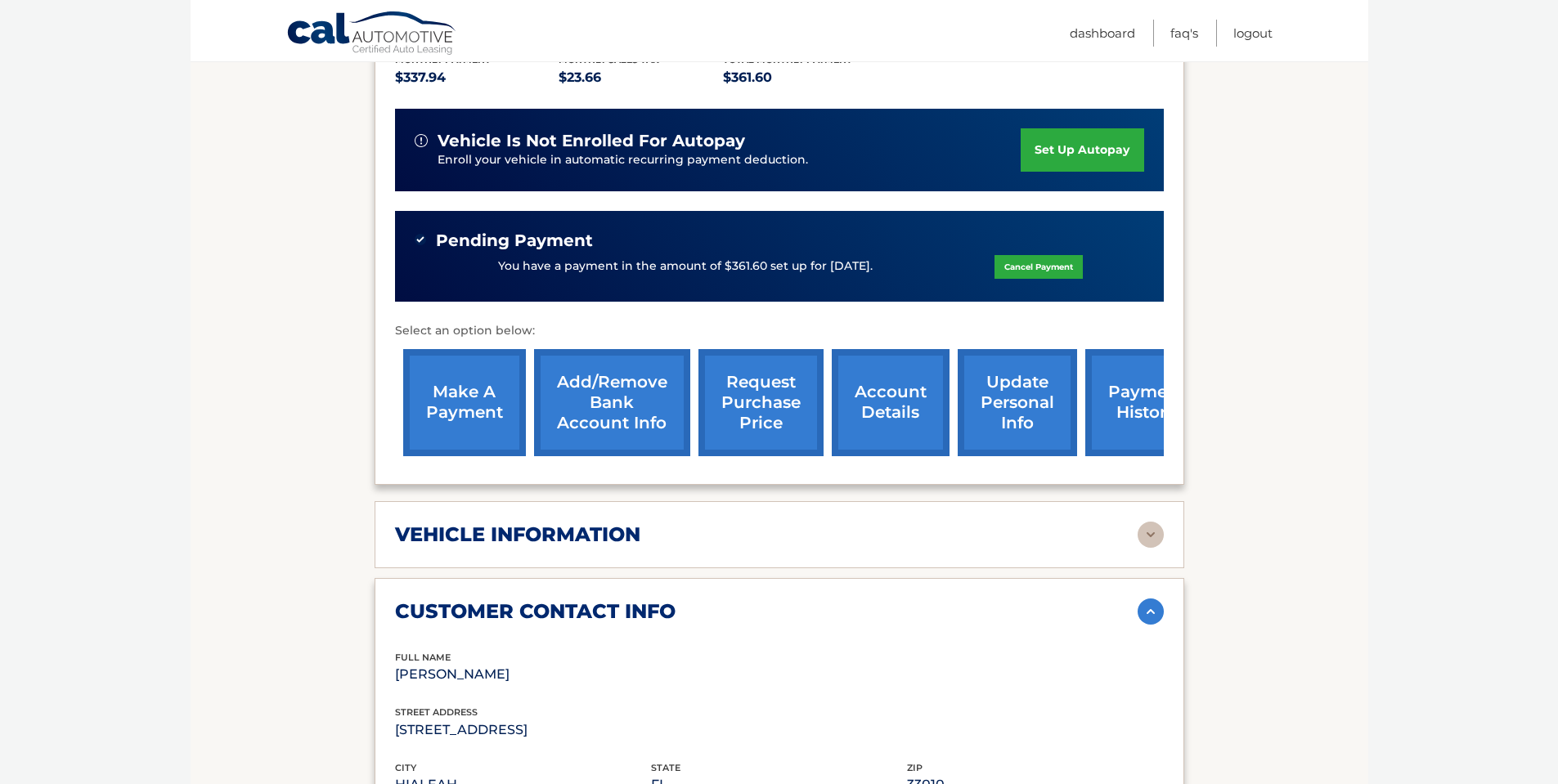
scroll to position [82, 0]
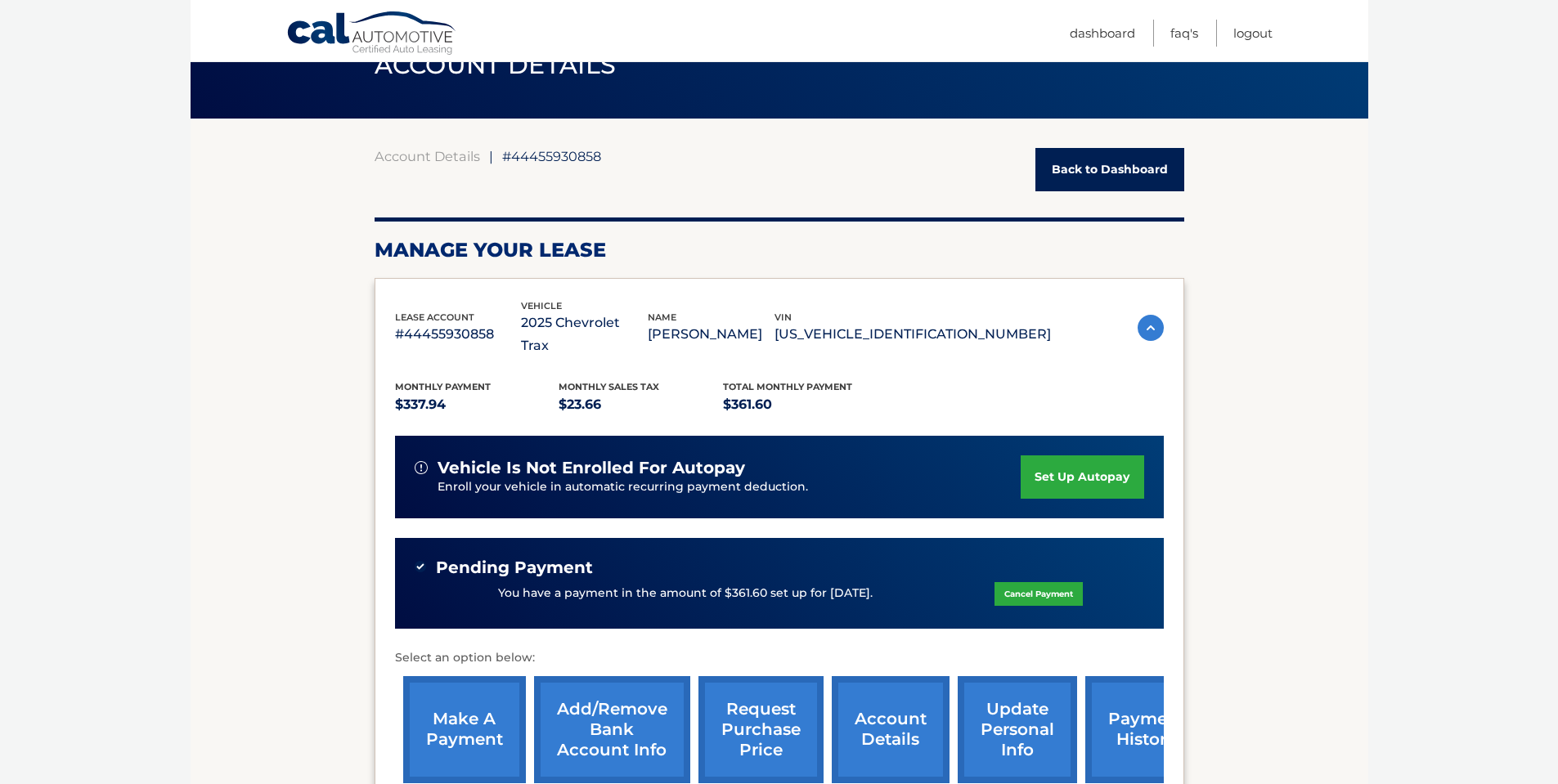
click at [1007, 687] on link "update personal info" at bounding box center [1018, 730] width 119 height 107
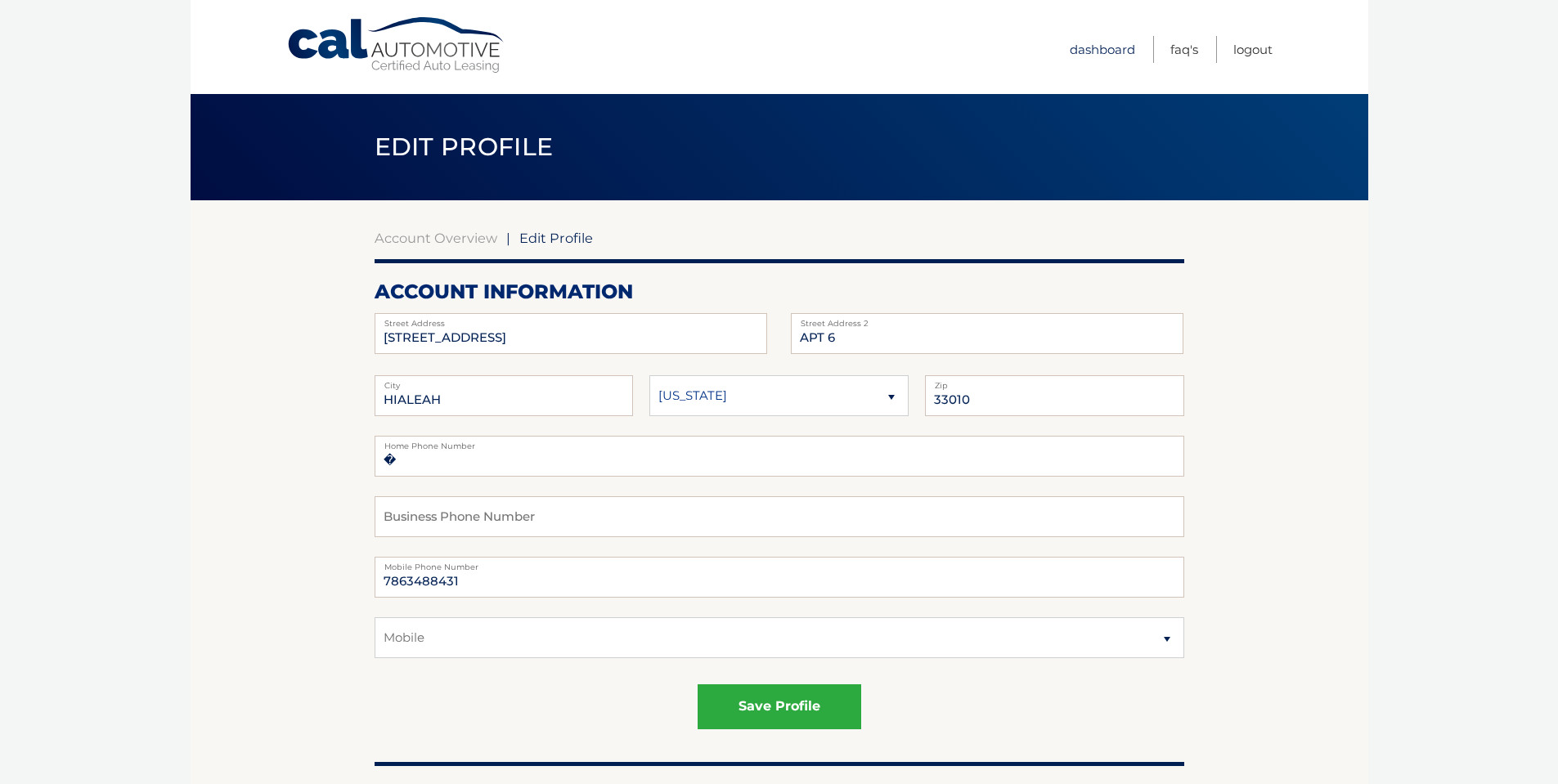
click at [1117, 41] on link "Dashboard" at bounding box center [1102, 49] width 66 height 27
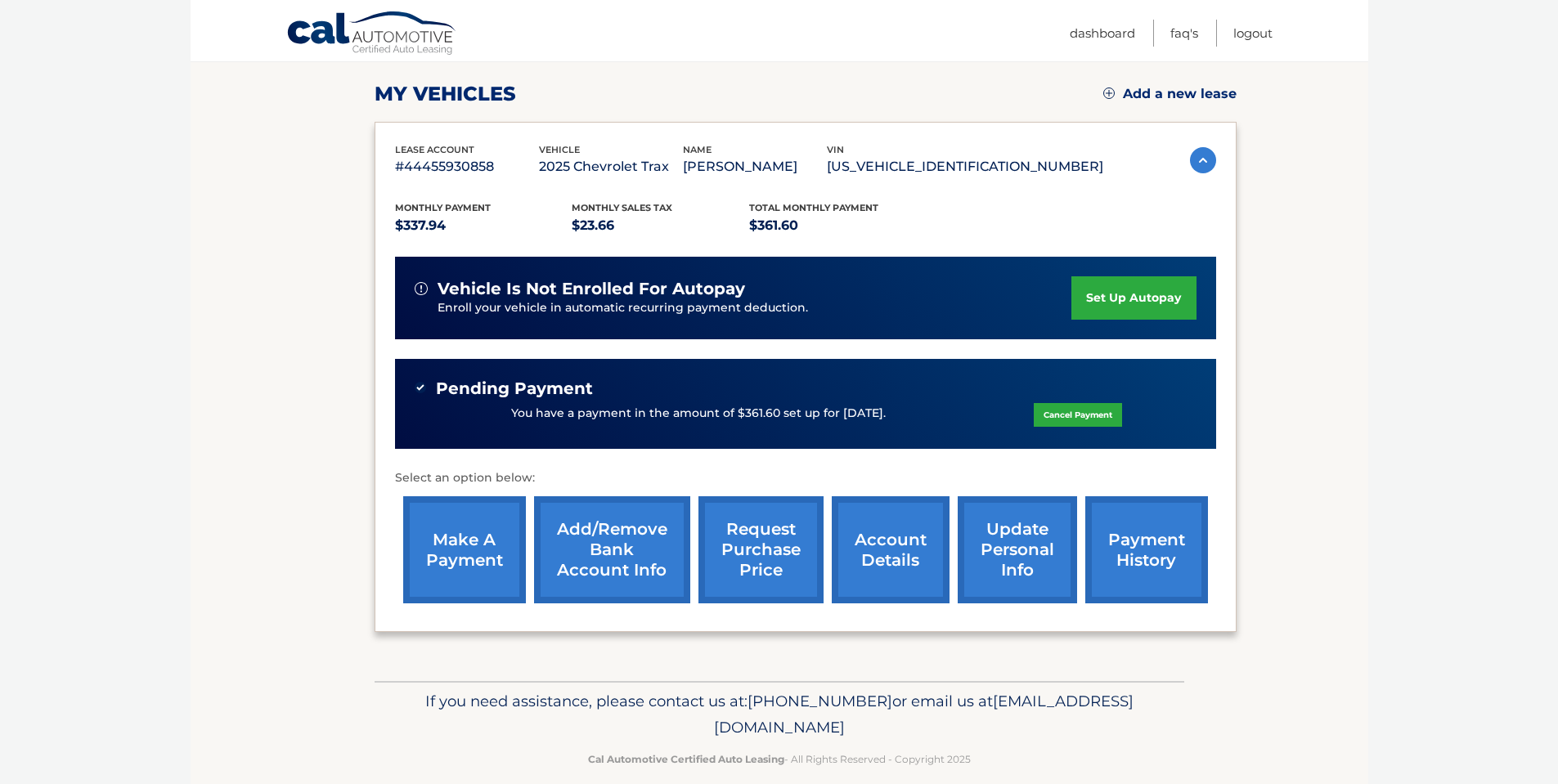
scroll to position [238, 0]
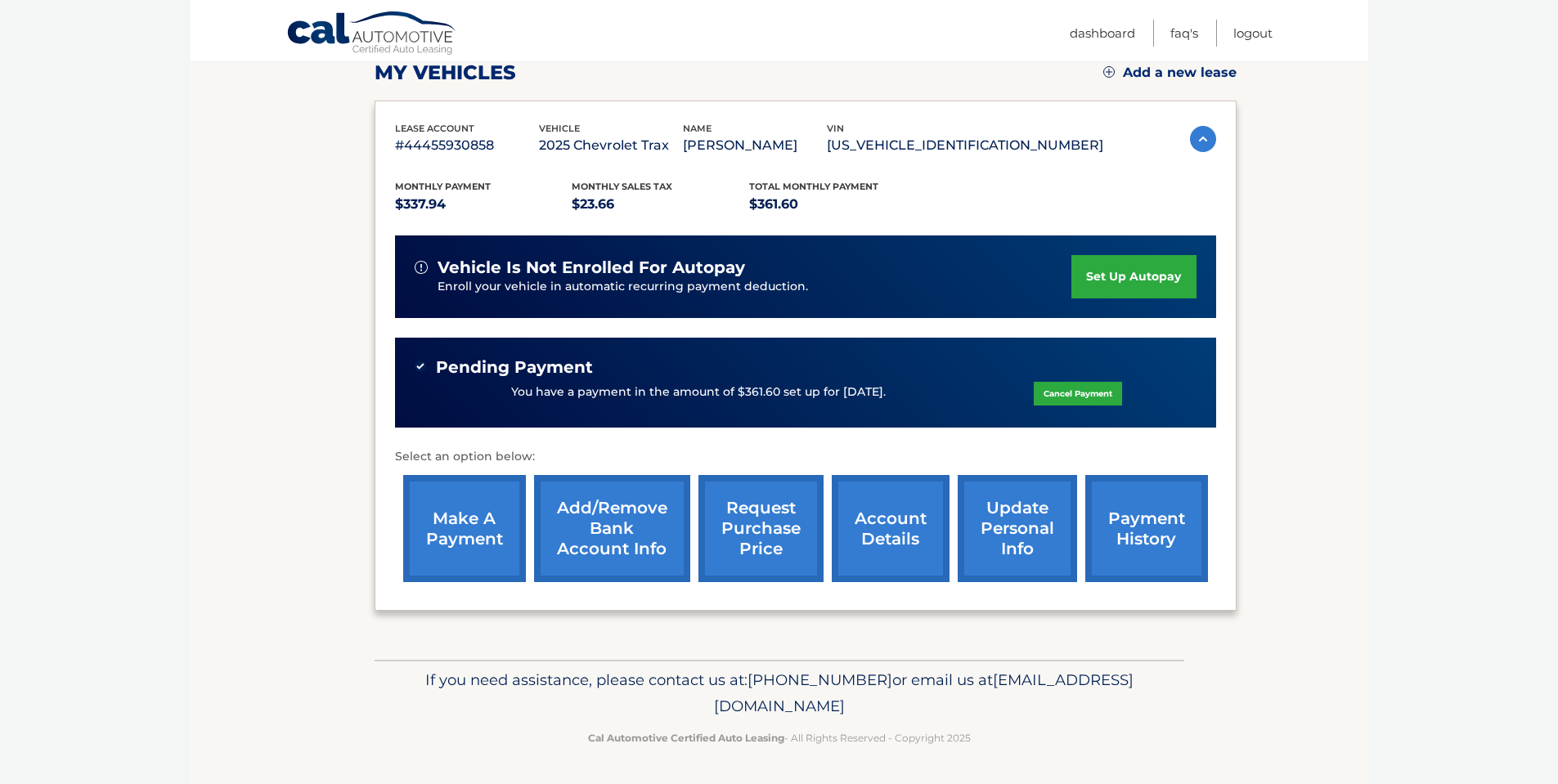
click at [893, 536] on link "account details" at bounding box center [891, 529] width 118 height 107
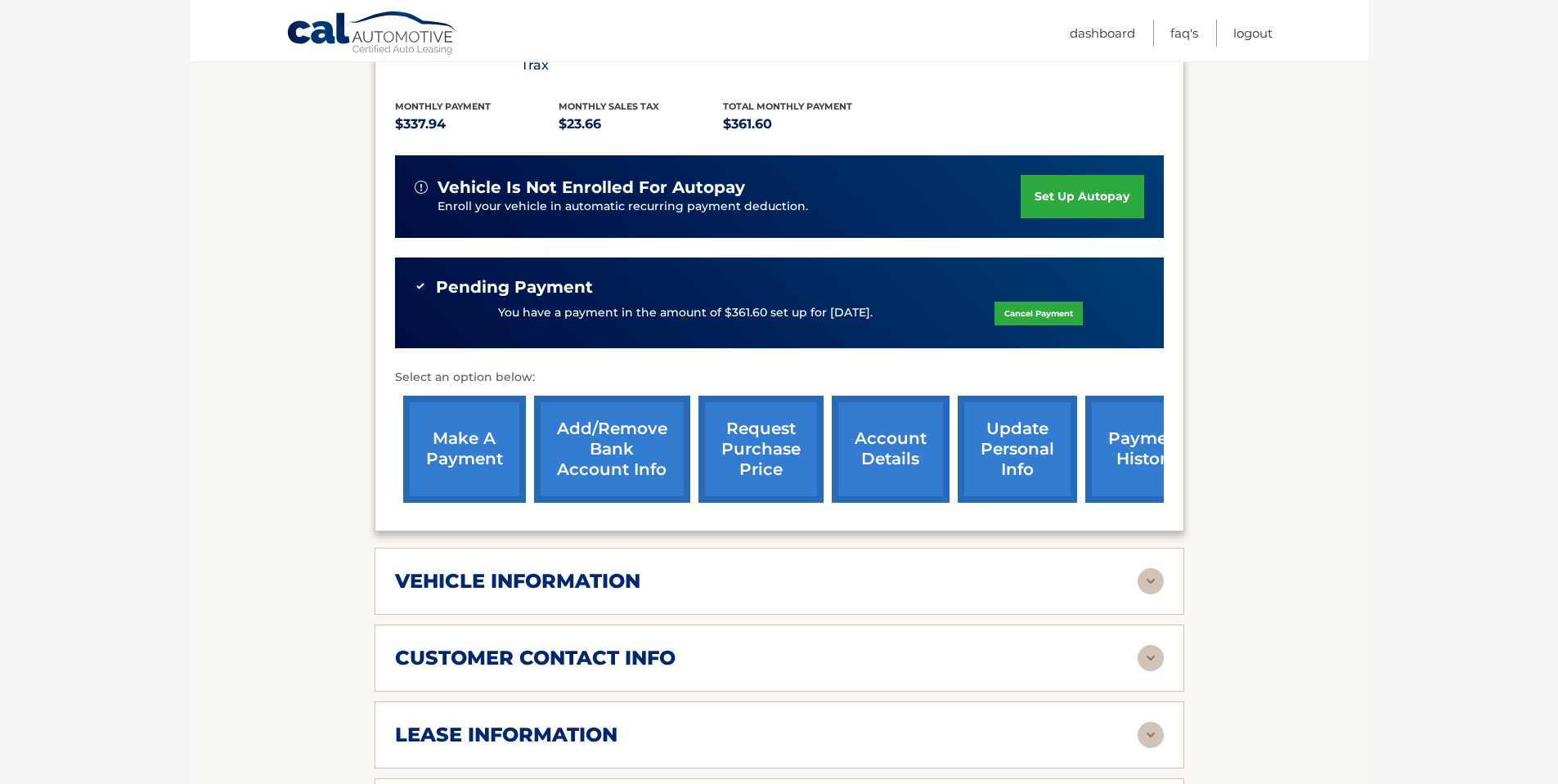
scroll to position [491, 0]
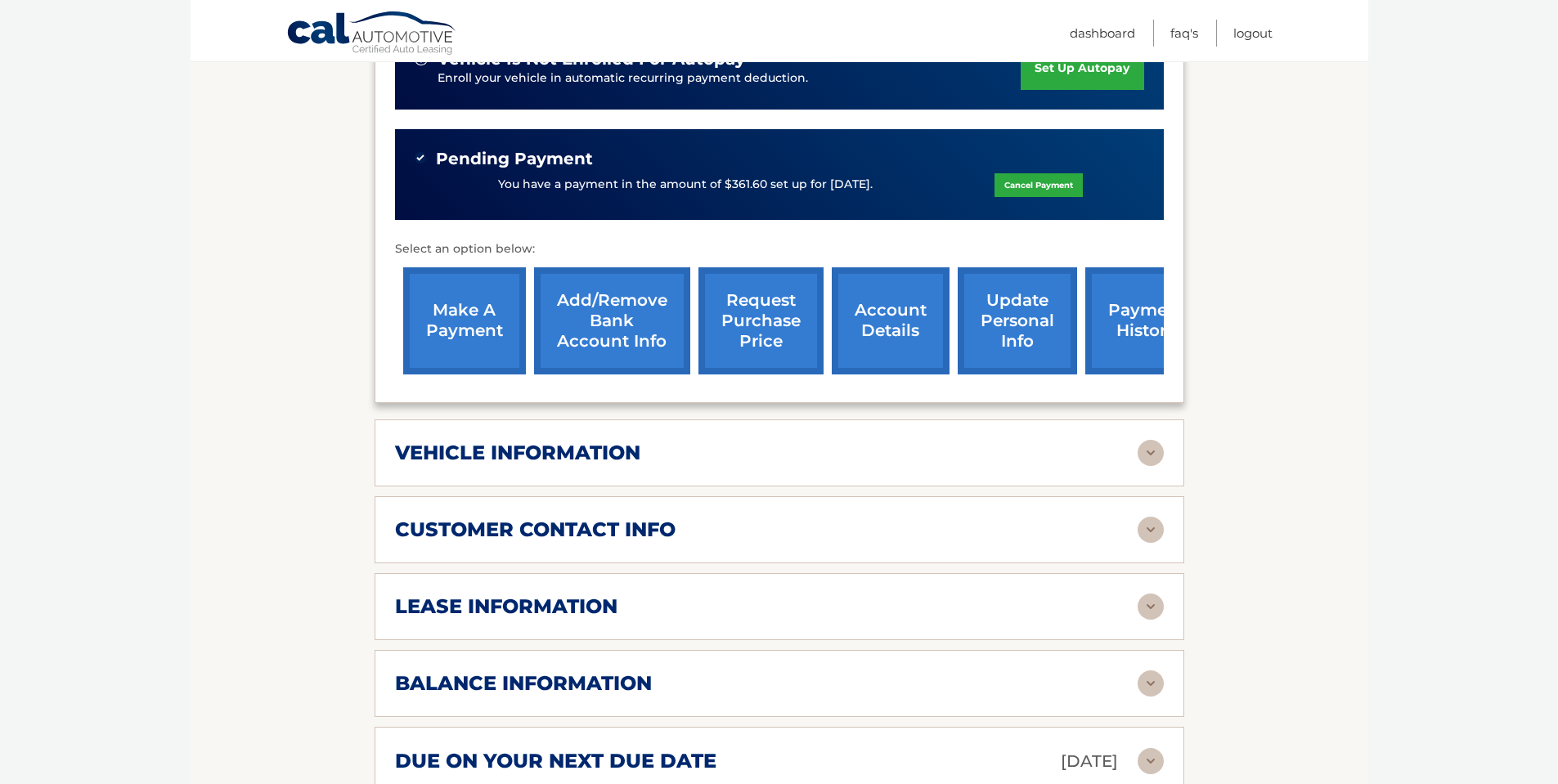
click at [1160, 517] on img at bounding box center [1150, 530] width 26 height 26
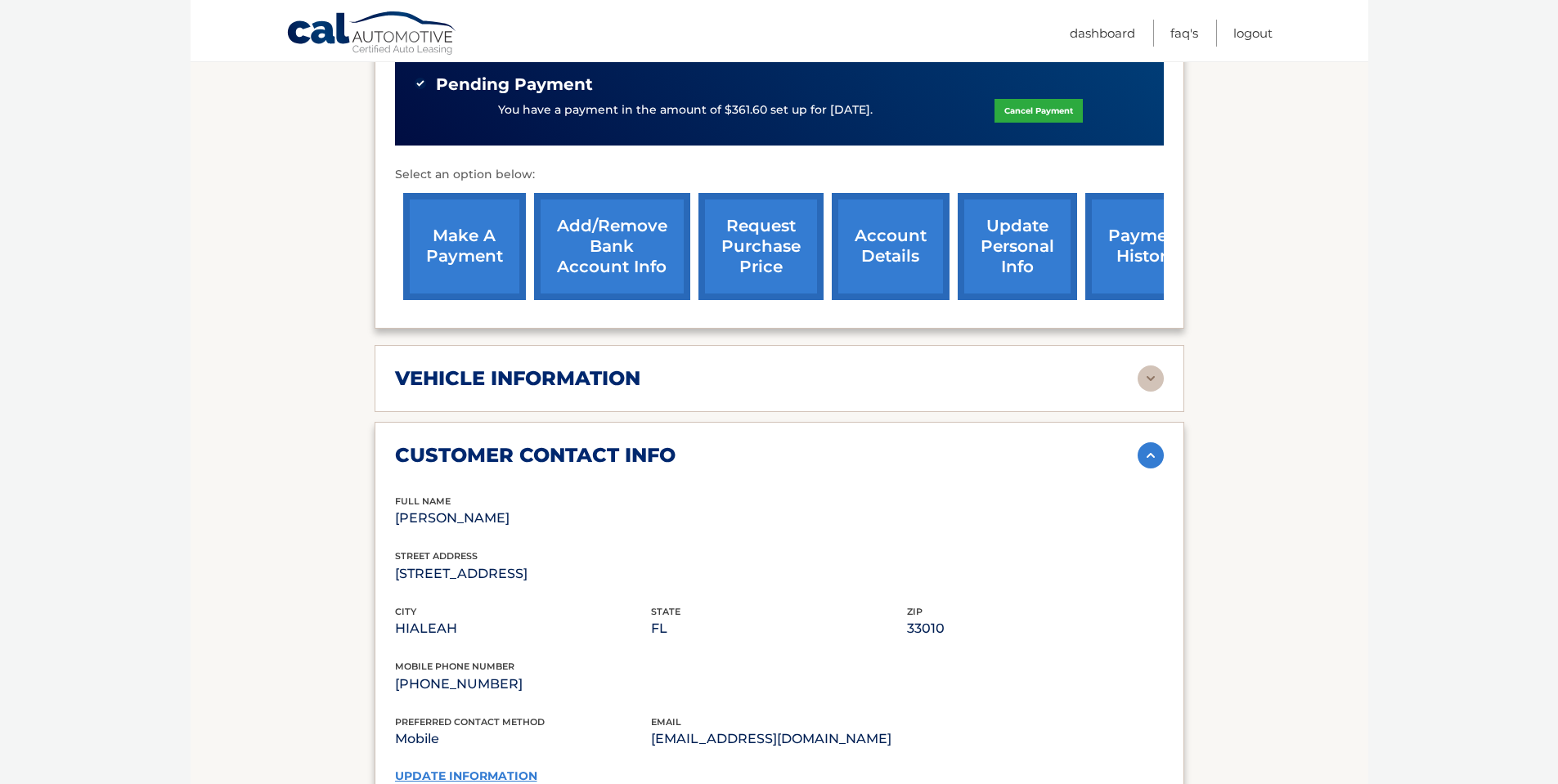
scroll to position [654, 0]
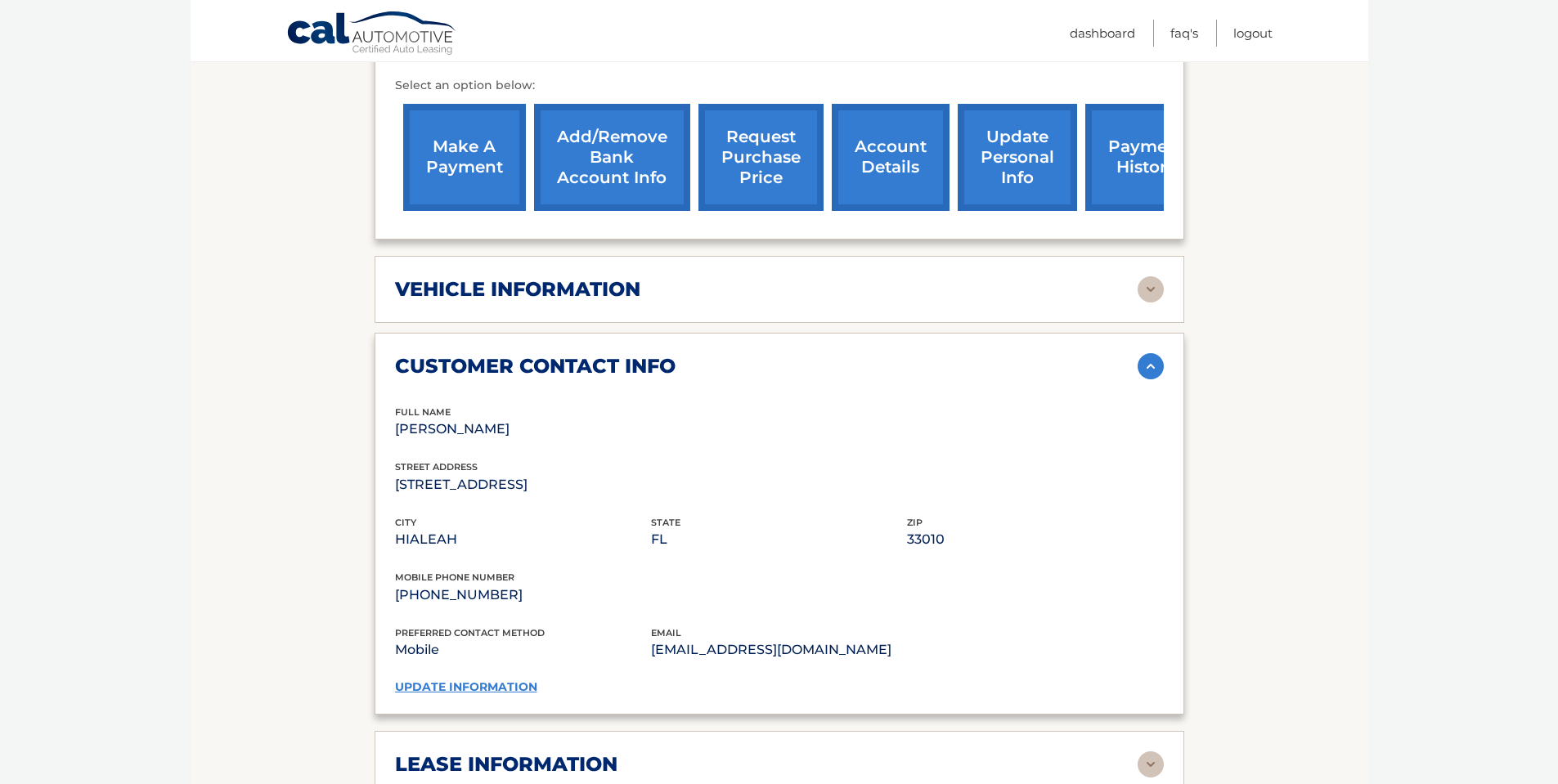
click at [481, 680] on link "update information" at bounding box center [466, 687] width 142 height 15
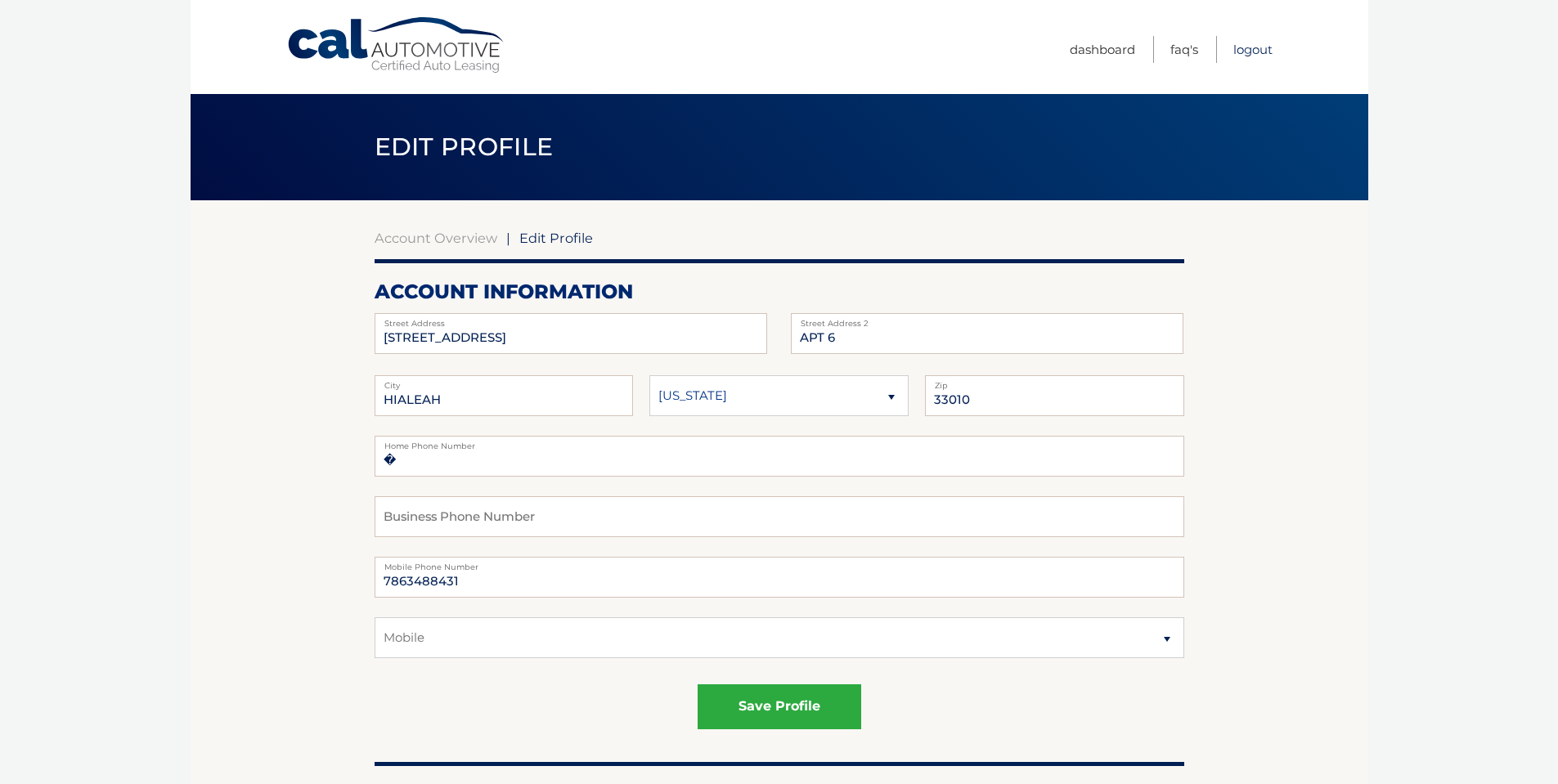
click at [1265, 47] on link "Logout" at bounding box center [1253, 49] width 39 height 27
